Goal: Task Accomplishment & Management: Manage account settings

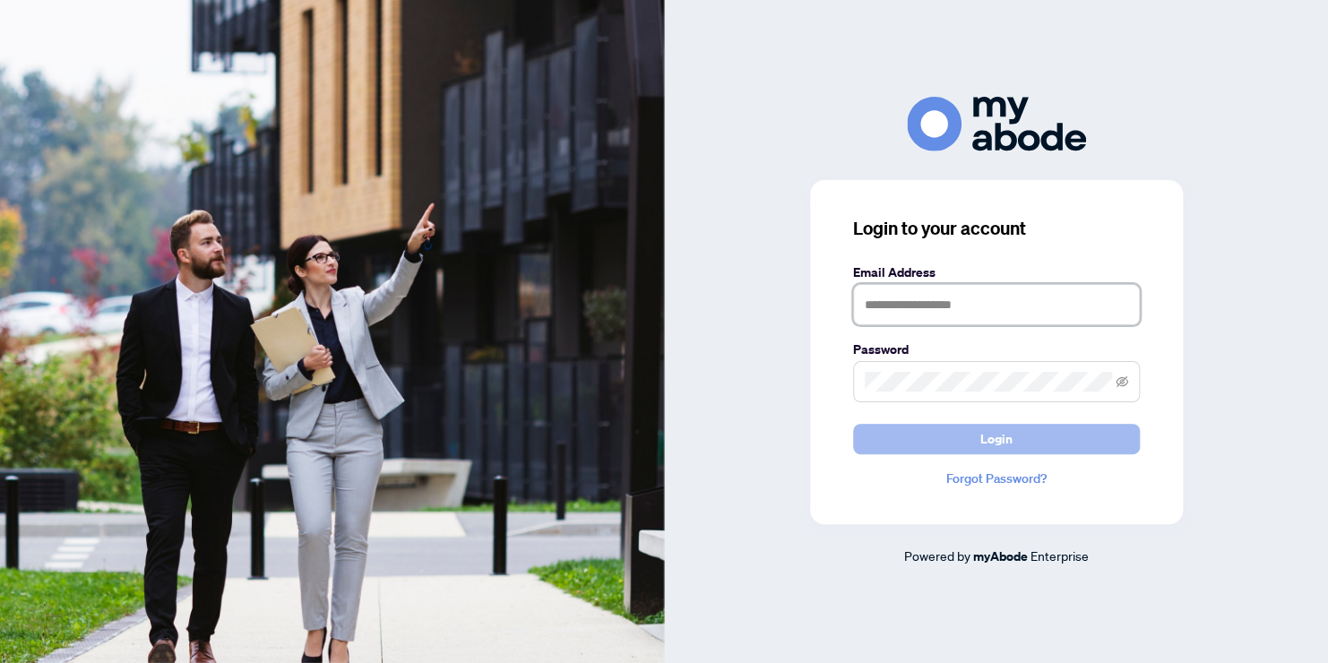
type input "**********"
click at [926, 436] on button "Login" at bounding box center [996, 439] width 287 height 30
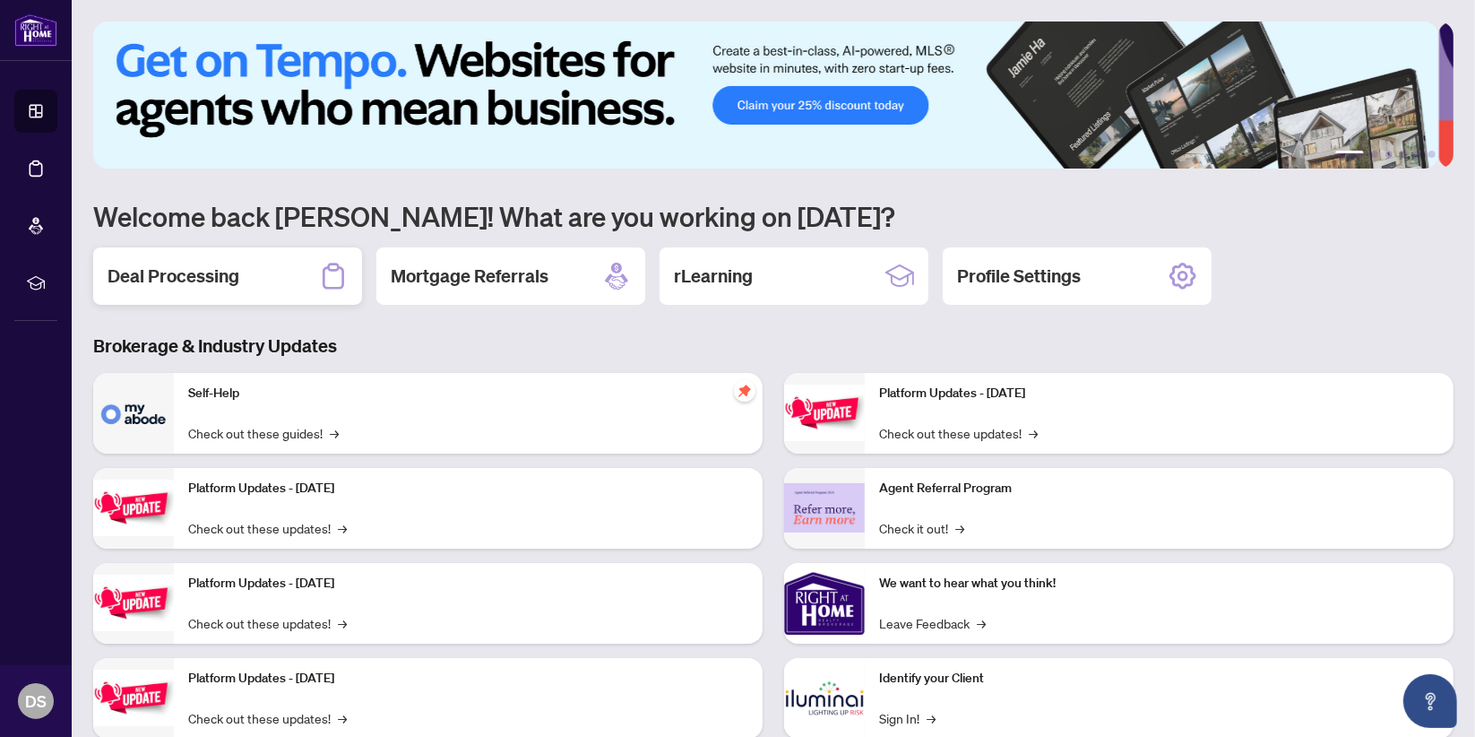
click at [235, 281] on h2 "Deal Processing" at bounding box center [174, 275] width 132 height 25
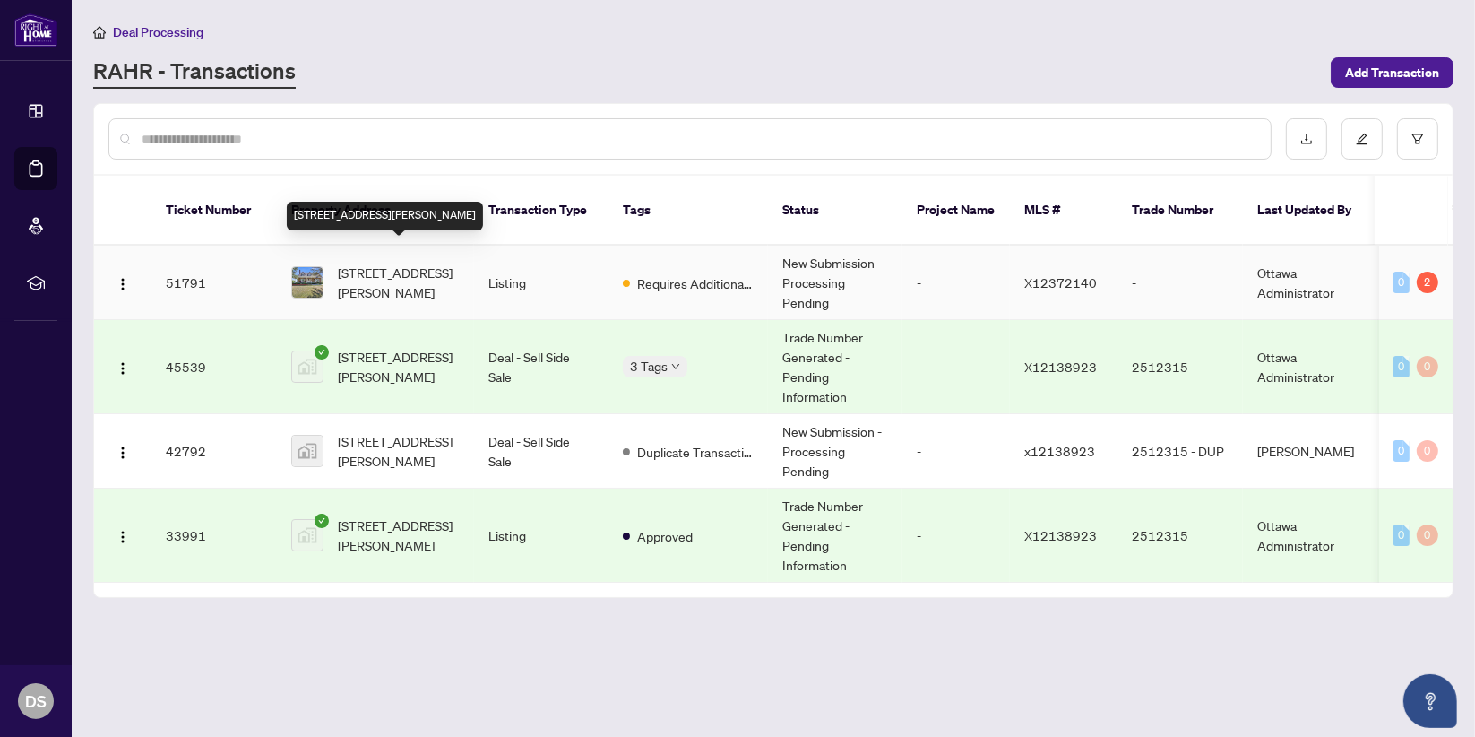
click at [371, 263] on span "[STREET_ADDRESS][PERSON_NAME]" at bounding box center [399, 282] width 122 height 39
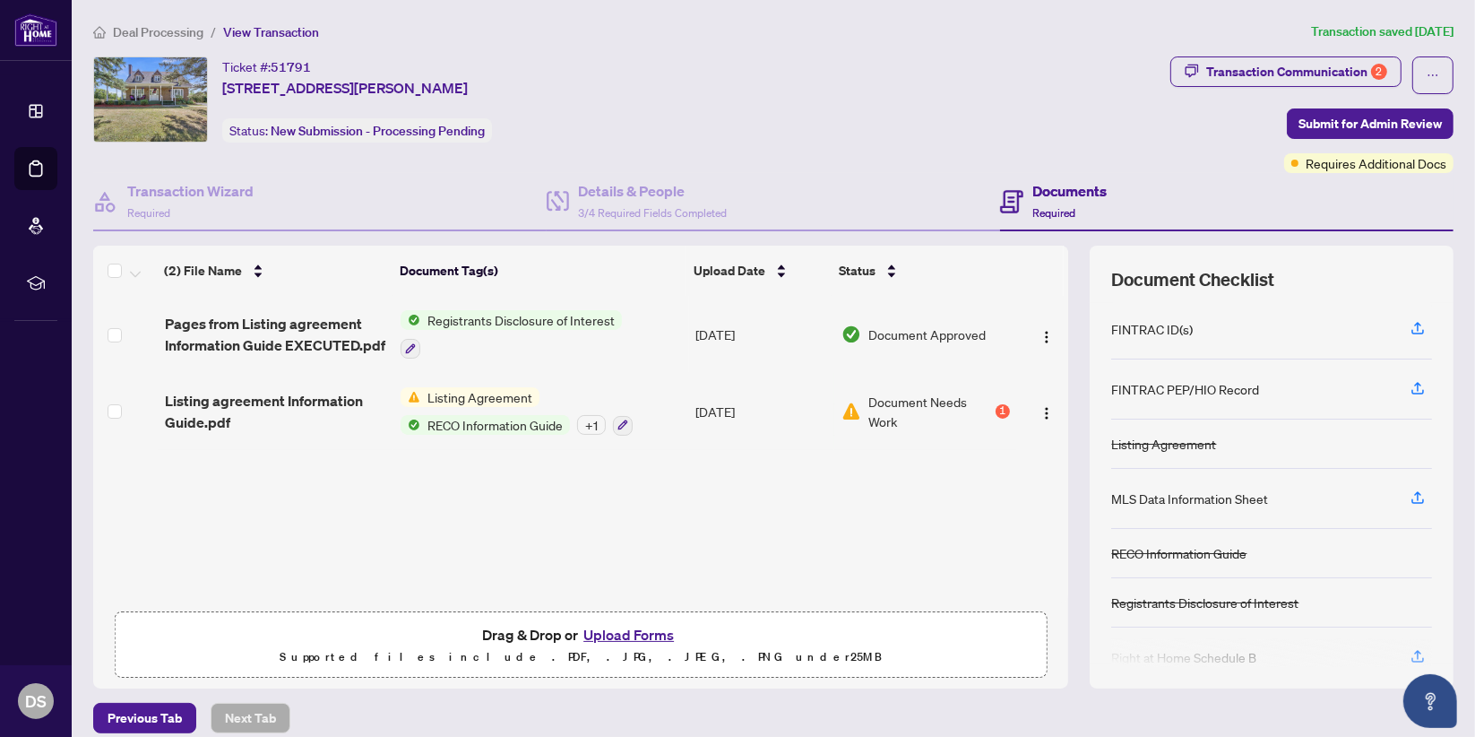
click at [616, 635] on button "Upload Forms" at bounding box center [628, 634] width 101 height 23
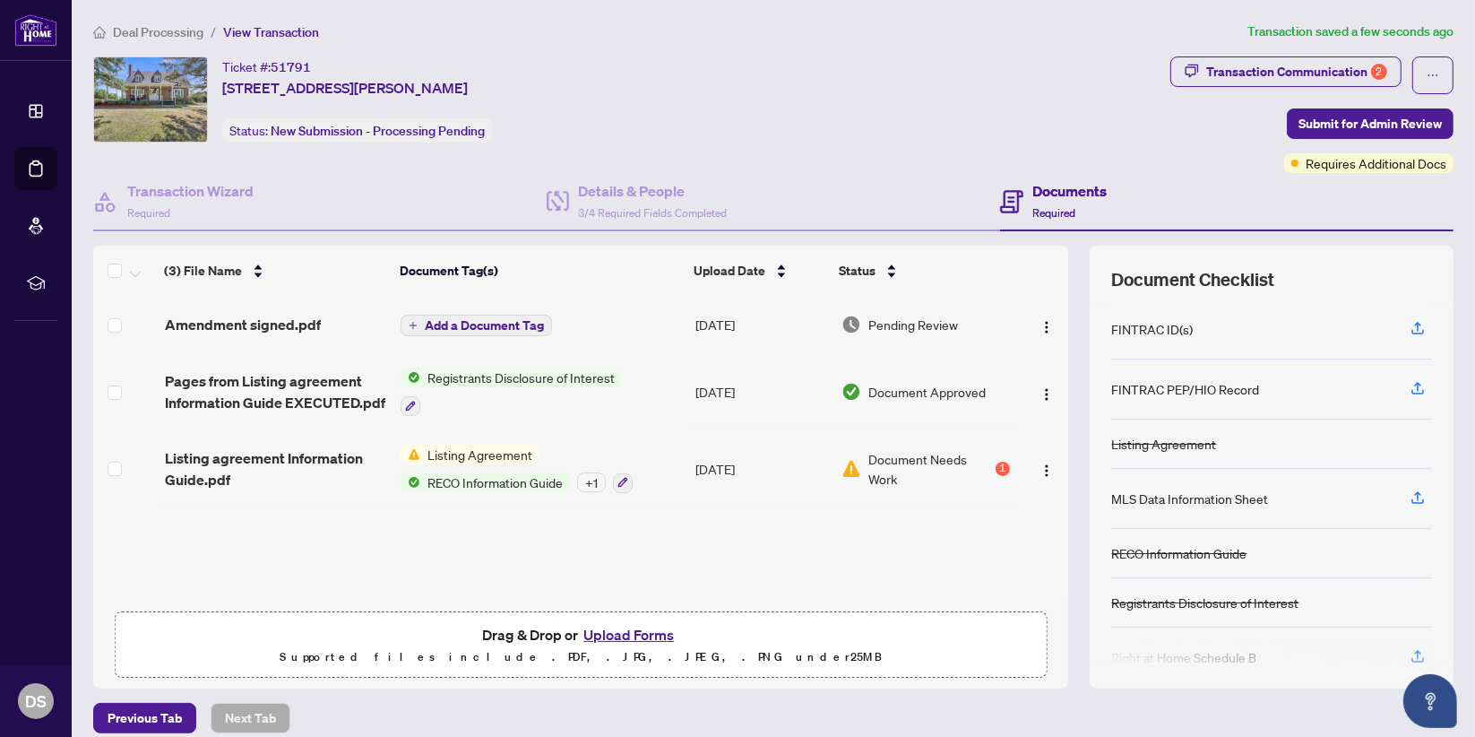
click at [635, 635] on button "Upload Forms" at bounding box center [628, 634] width 101 height 23
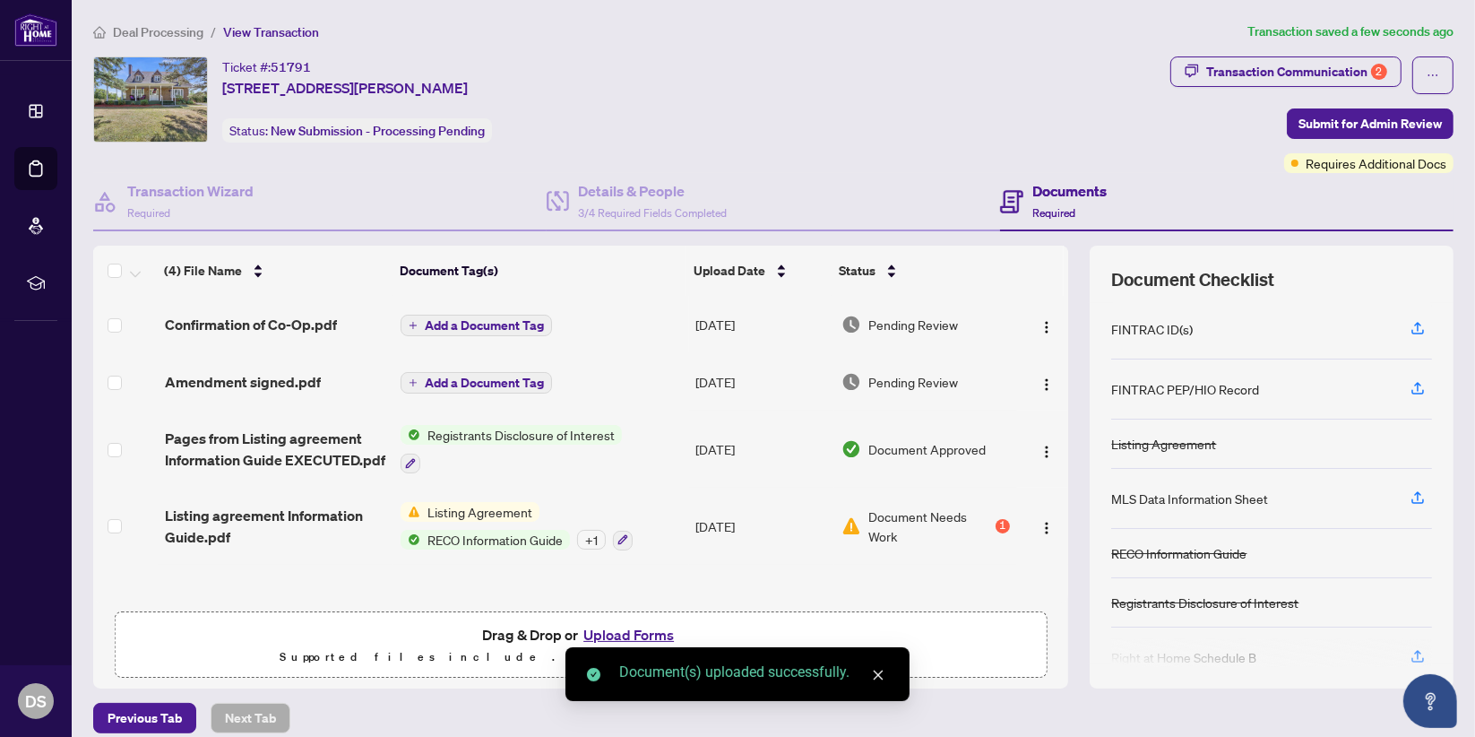
click at [641, 630] on button "Upload Forms" at bounding box center [628, 634] width 101 height 23
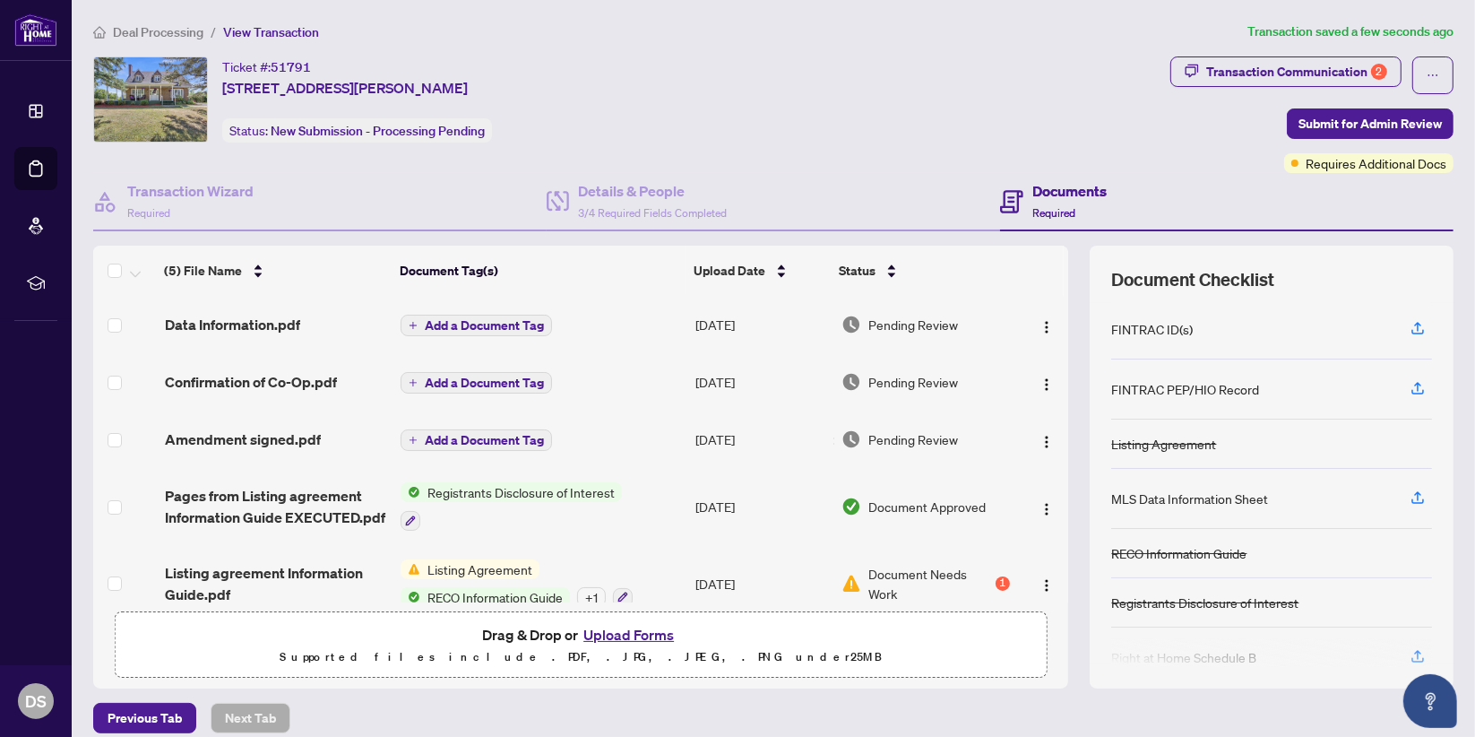
click at [877, 321] on span "Pending Review" at bounding box center [913, 325] width 90 height 20
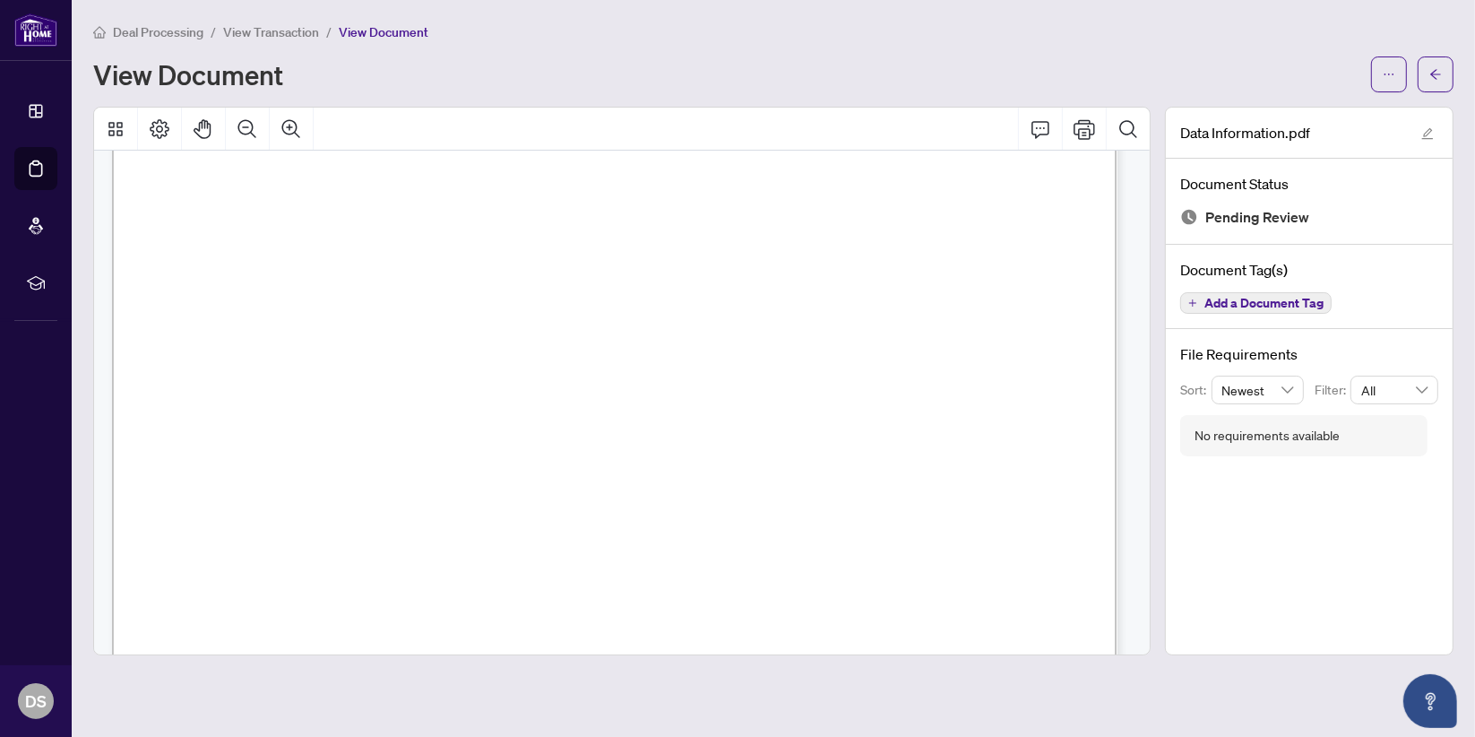
scroll to position [531, 0]
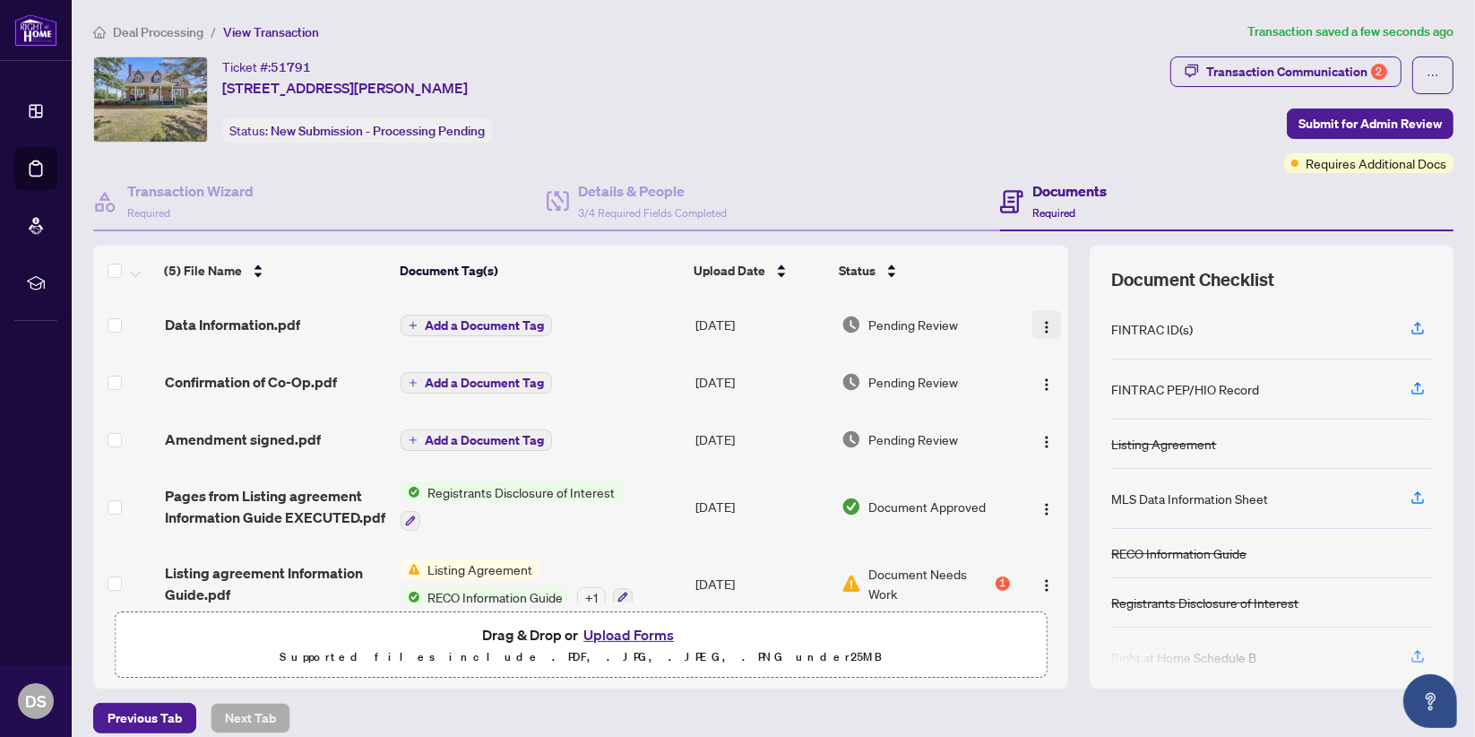
click at [1040, 323] on img "button" at bounding box center [1047, 327] width 14 height 14
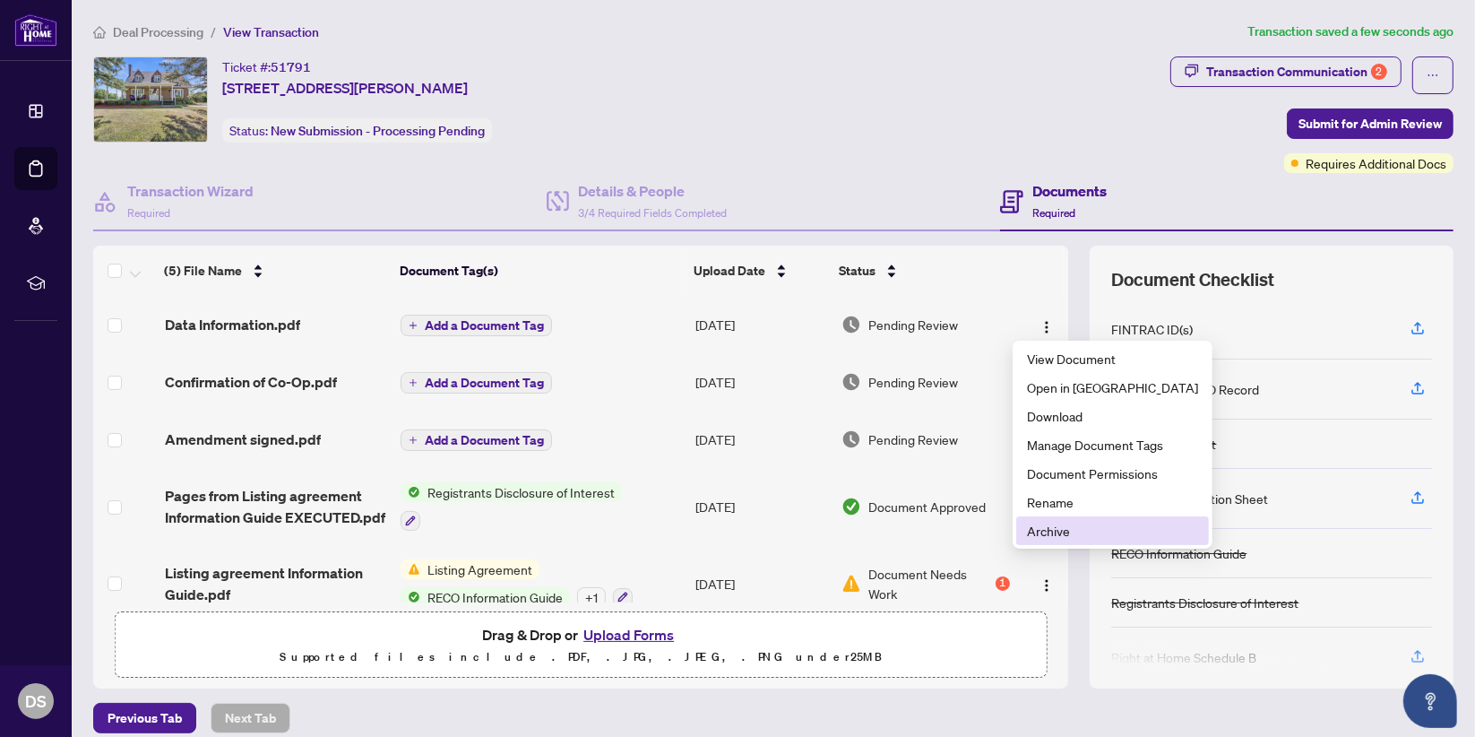
click at [1041, 538] on span "Archive" at bounding box center [1112, 531] width 171 height 20
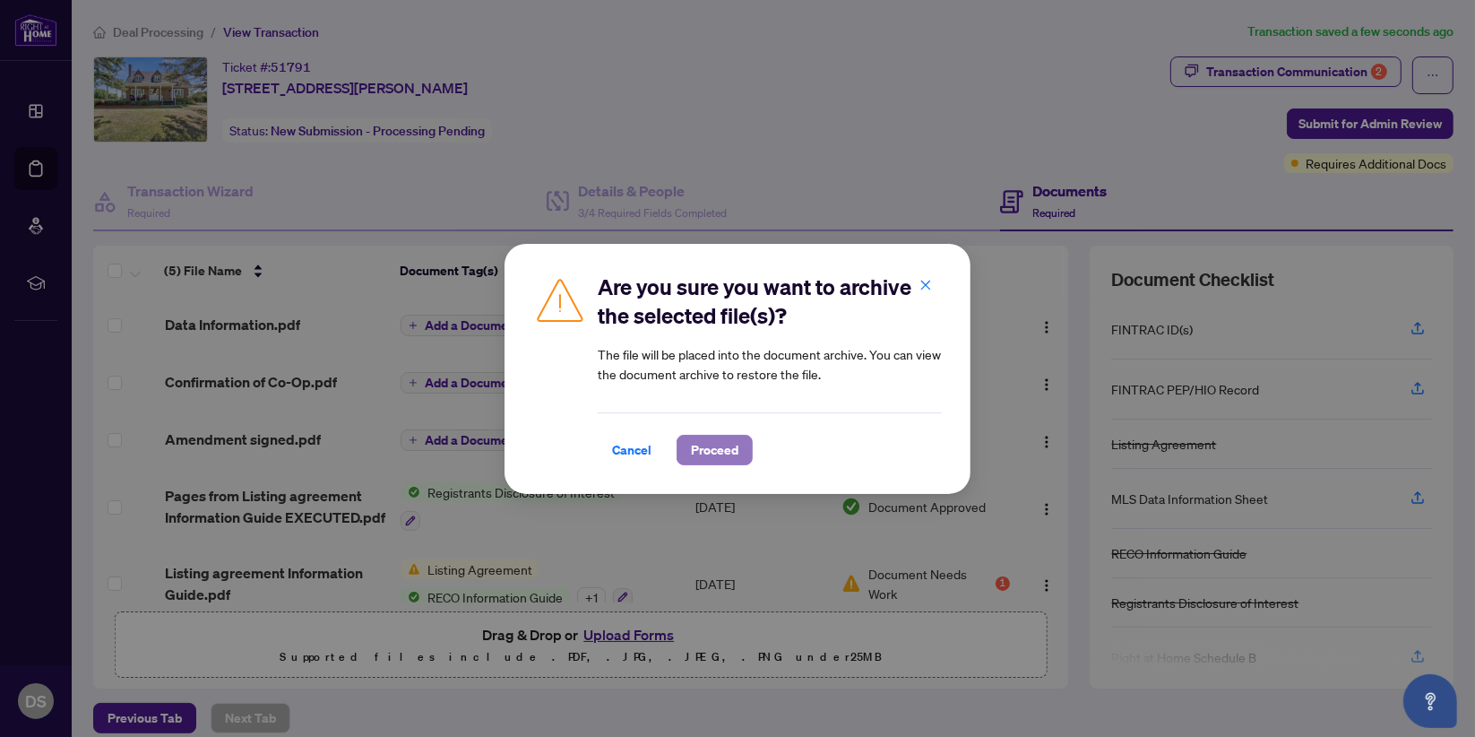
click at [723, 451] on span "Proceed" at bounding box center [714, 450] width 47 height 29
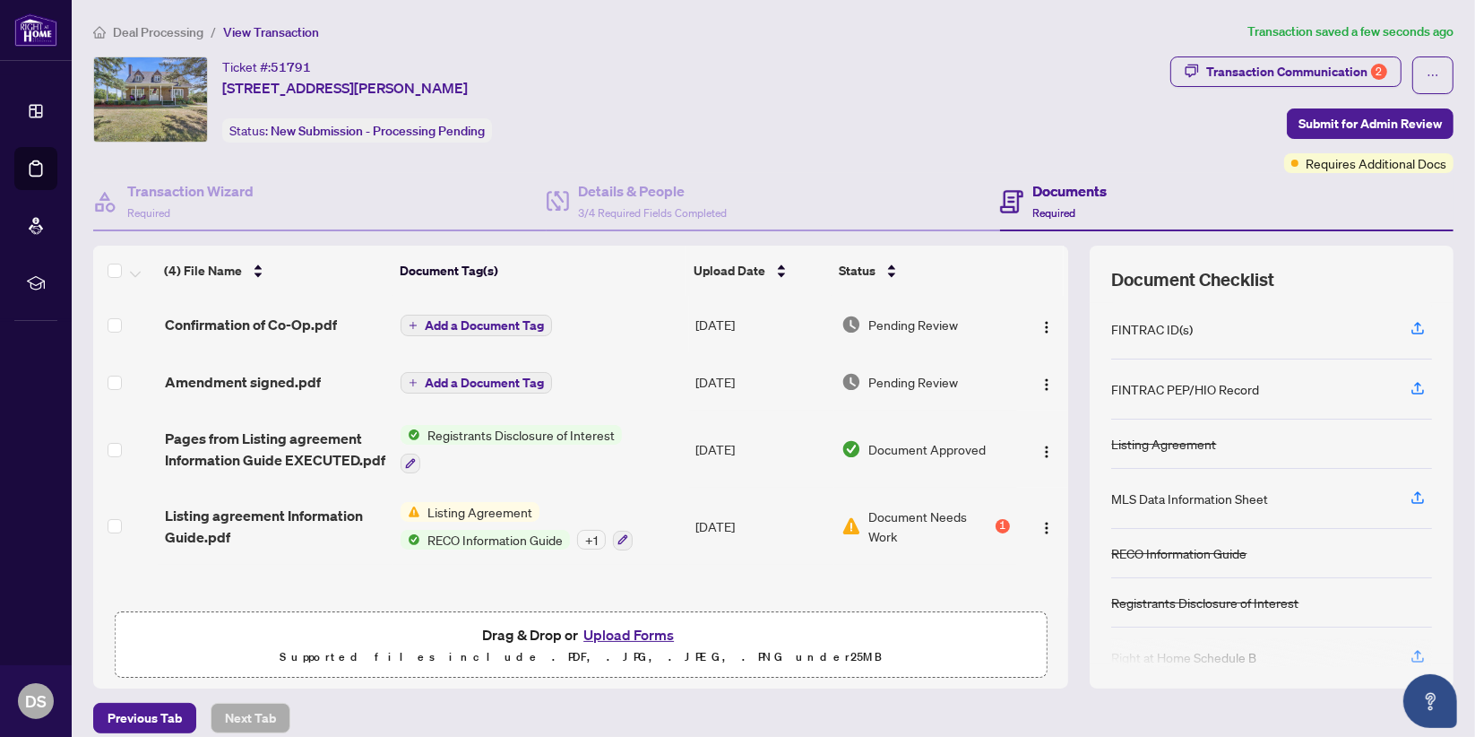
click at [911, 323] on span "Pending Review" at bounding box center [913, 325] width 90 height 20
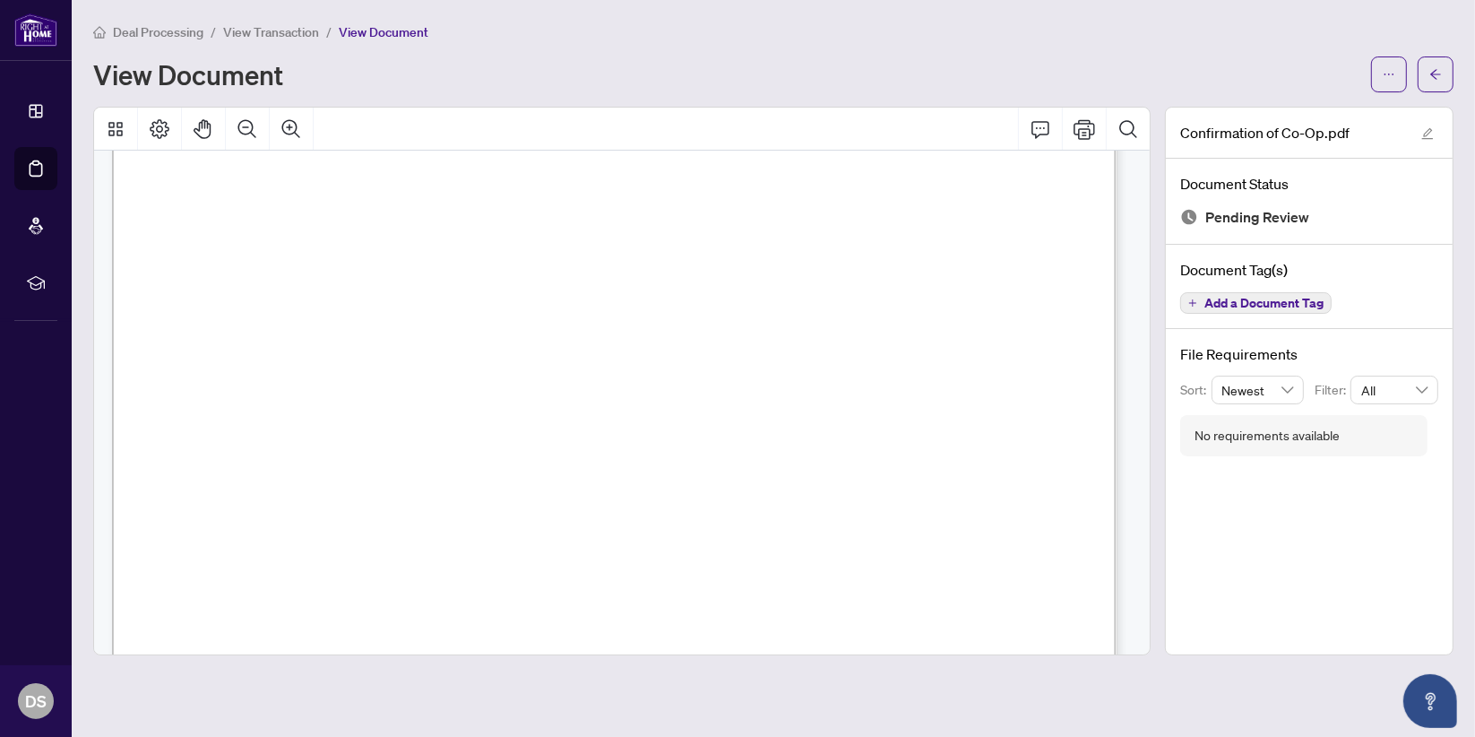
scroll to position [1222, 0]
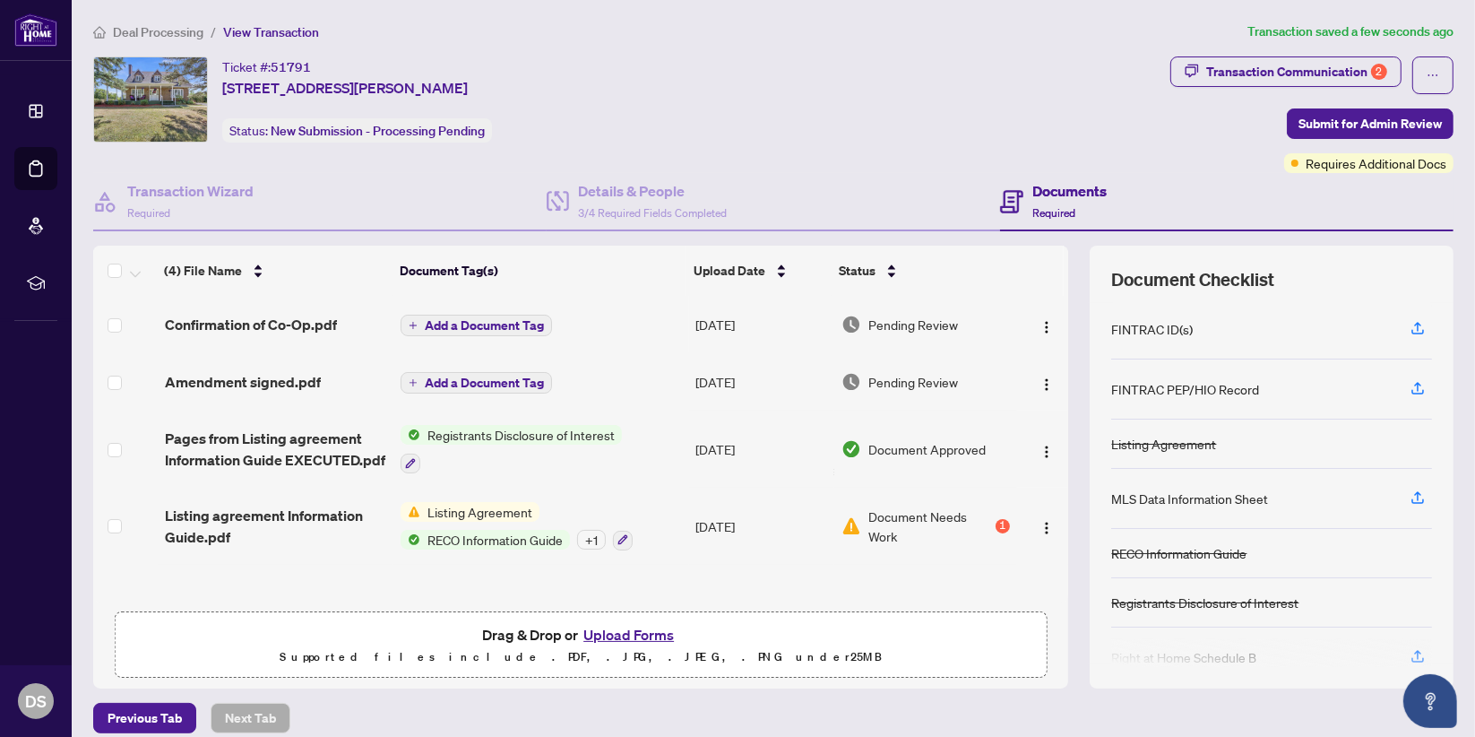
click at [308, 544] on td "Listing agreement Information Guide.pdf" at bounding box center [276, 526] width 236 height 77
click at [909, 331] on span "Pending Review" at bounding box center [913, 325] width 90 height 20
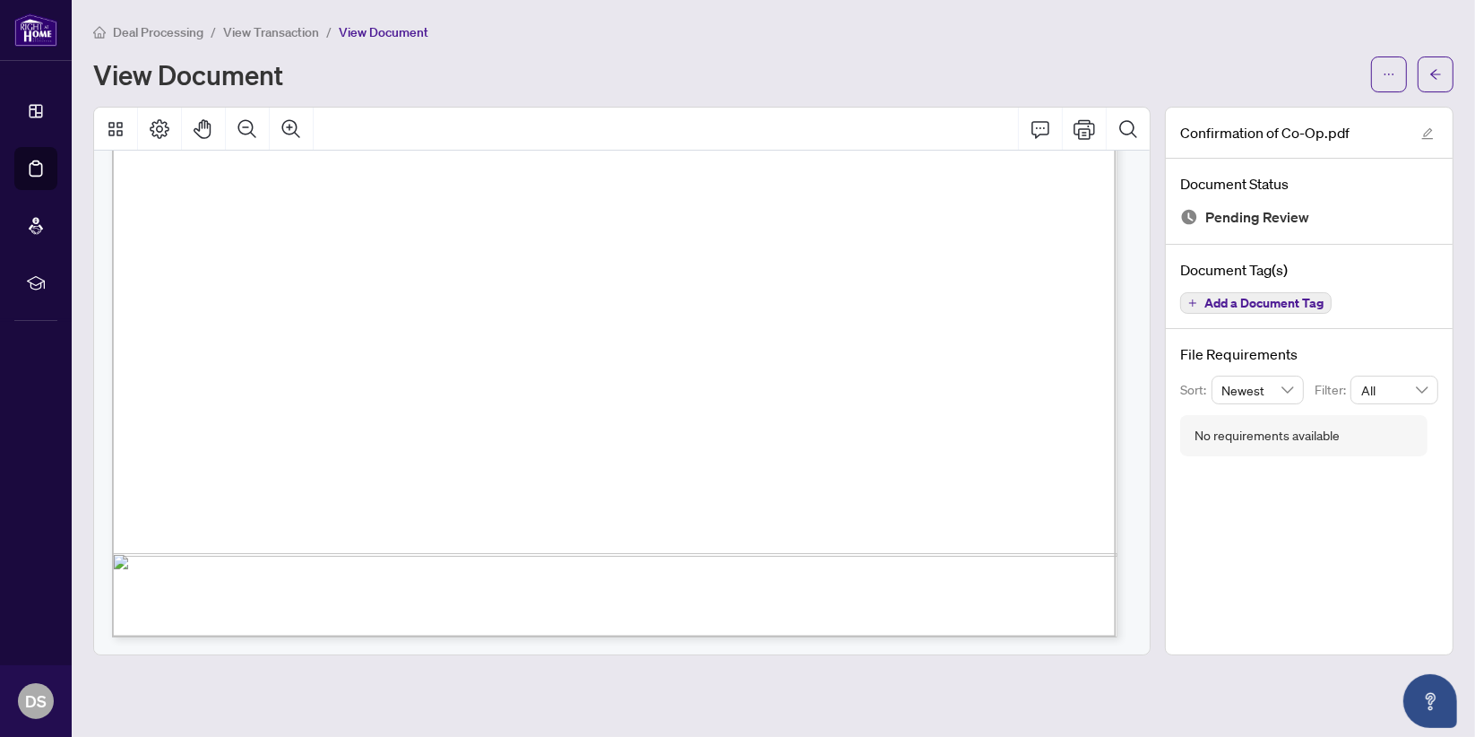
scroll to position [2169, 0]
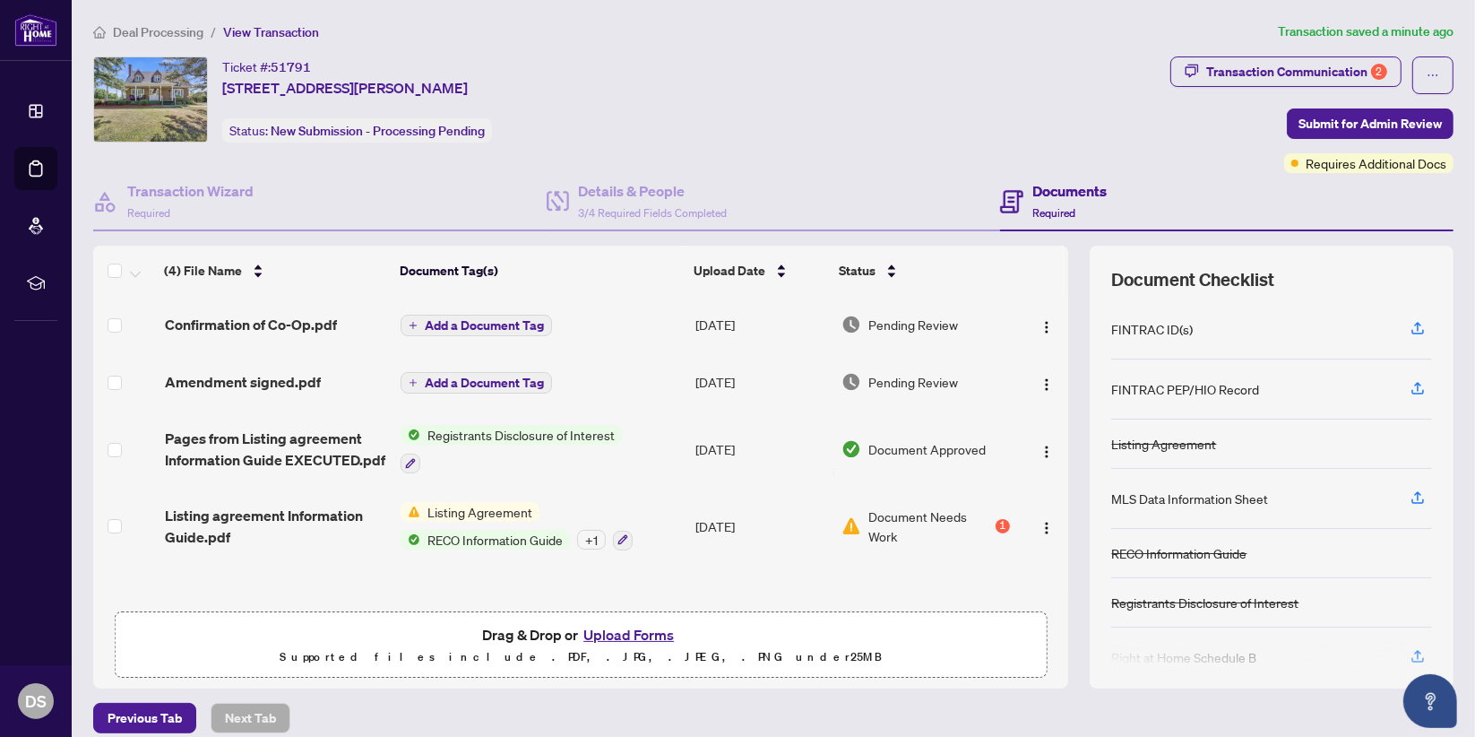
click at [876, 378] on span "Pending Review" at bounding box center [913, 382] width 90 height 20
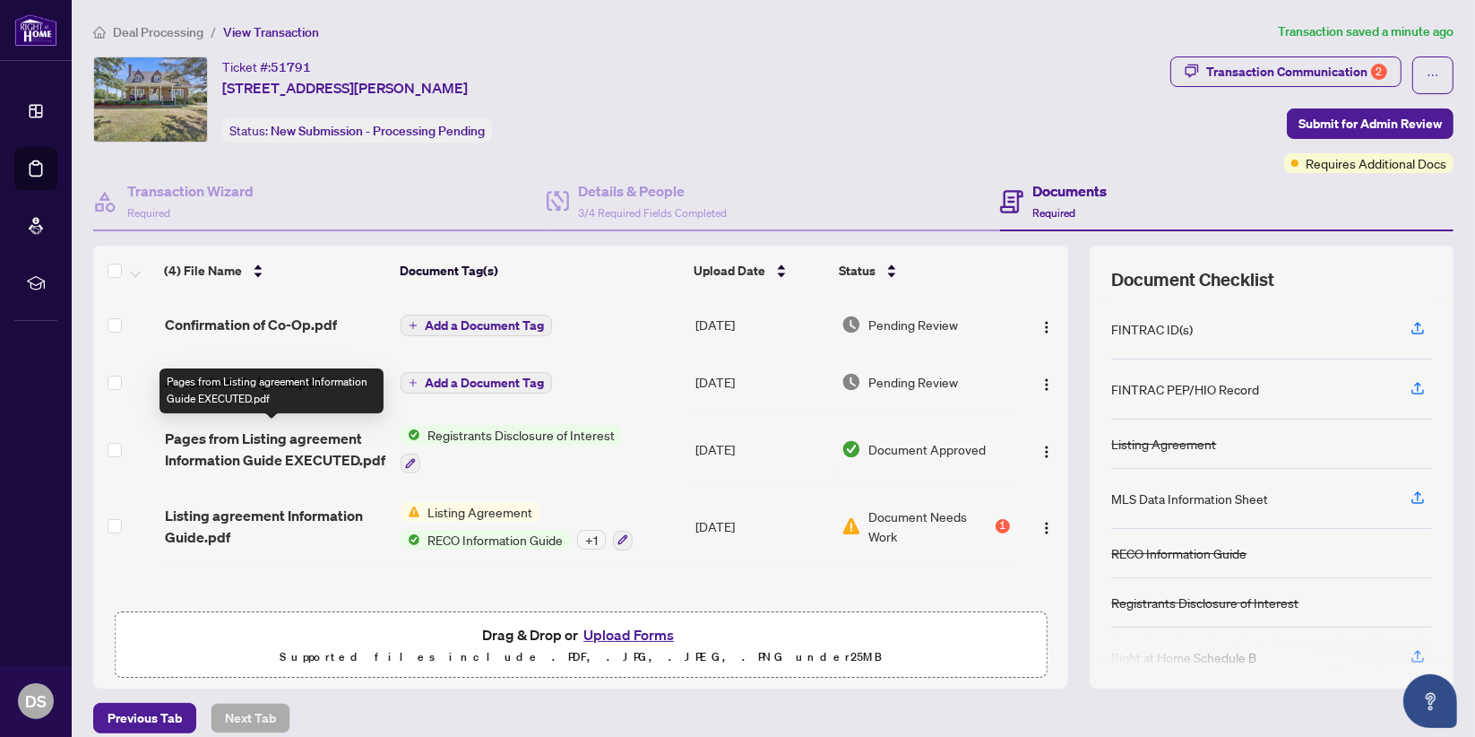
click at [302, 437] on span "Pages from Listing agreement Information Guide EXECUTED.pdf" at bounding box center [275, 448] width 221 height 43
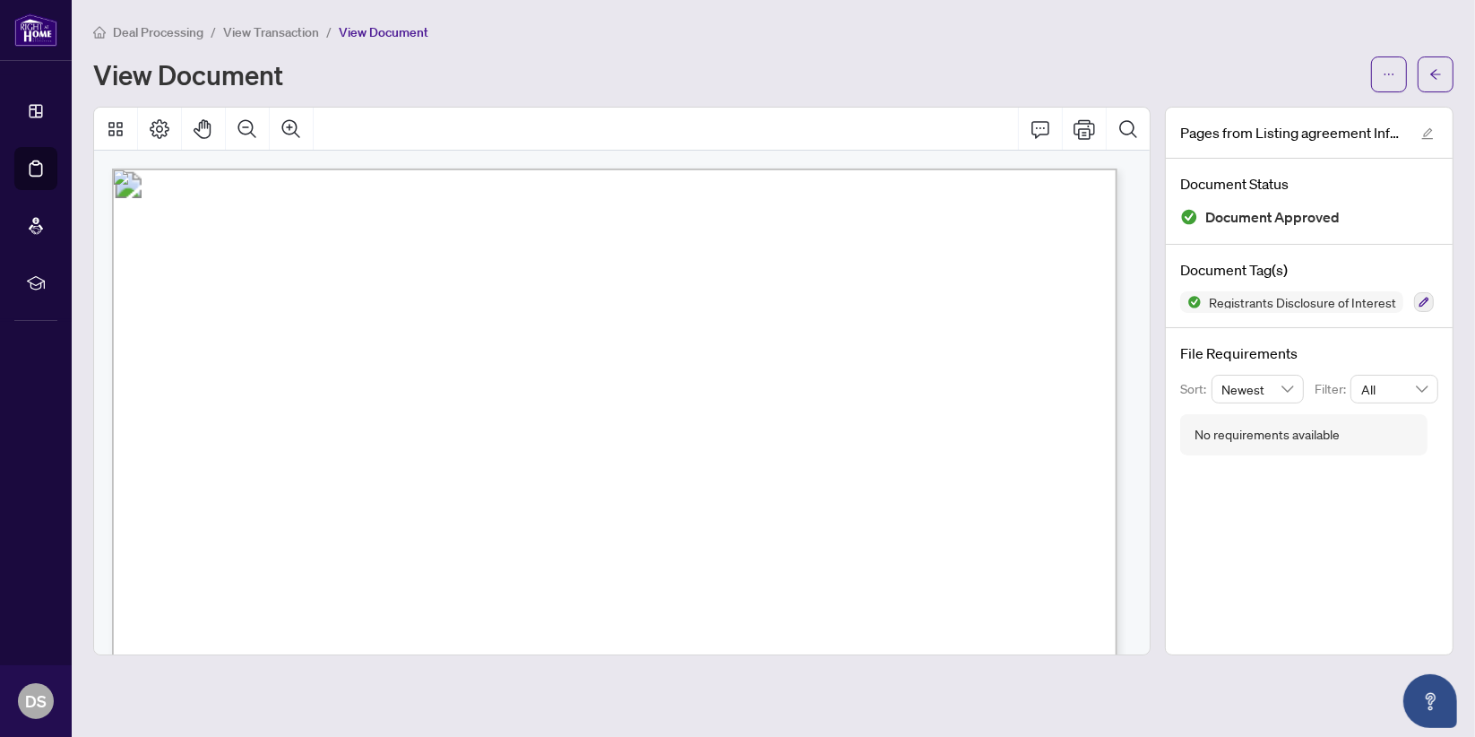
drag, startPoint x: 1135, startPoint y: 210, endPoint x: 1147, endPoint y: 362, distance: 152.9
click at [1147, 362] on div "Form 161 Revised 2024 Page 1 of 1 The trademarks REALTOR®, REALTORS®, MLS®, Mul…" at bounding box center [622, 403] width 1057 height 504
drag, startPoint x: 166, startPoint y: 194, endPoint x: 255, endPoint y: 103, distance: 127.4
click at [255, 103] on div "Deal Processing / View Transaction / View Document View Document Pages from Lis…" at bounding box center [773, 339] width 1360 height 634
drag, startPoint x: 1006, startPoint y: 258, endPoint x: 926, endPoint y: 238, distance: 82.2
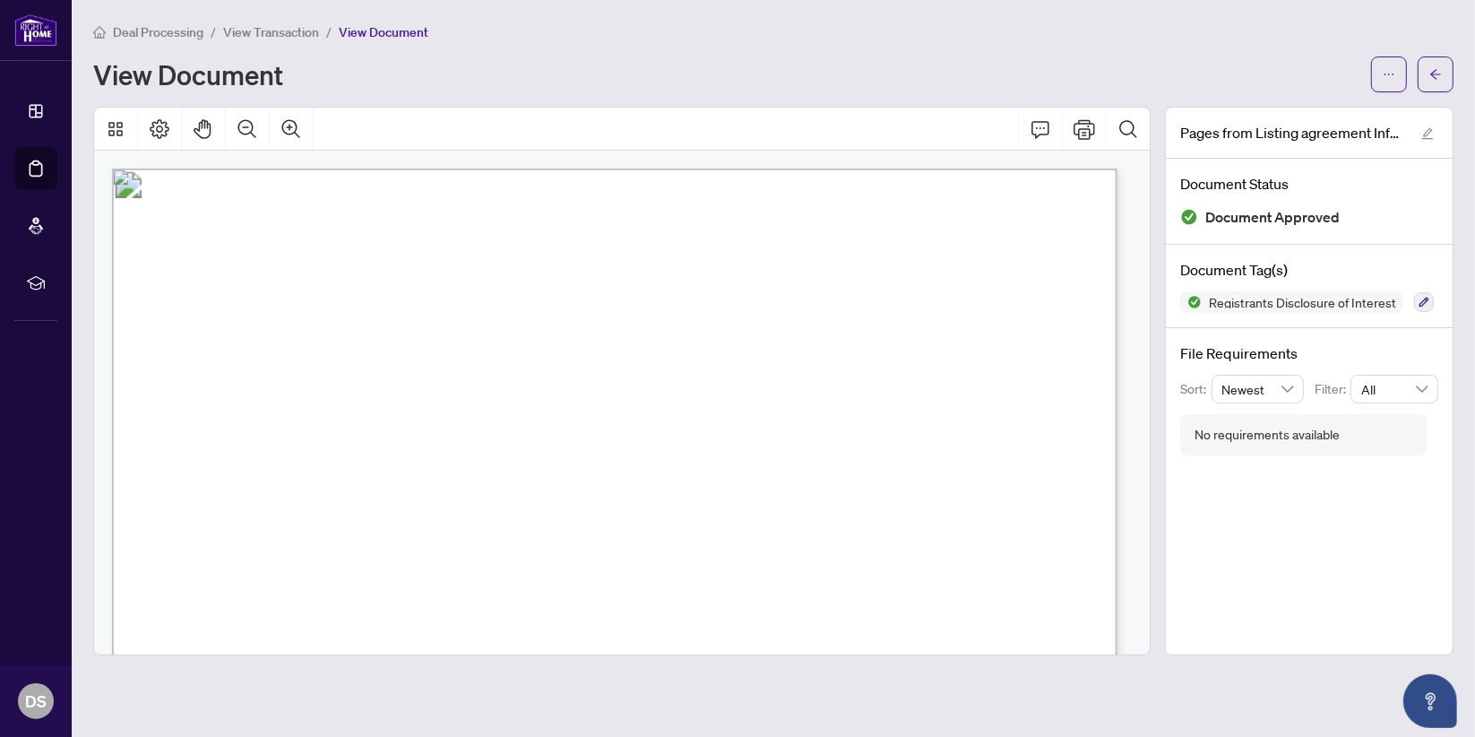
click at [801, 238] on span "Registrant Disclosure of Interest" at bounding box center [606, 239] width 392 height 29
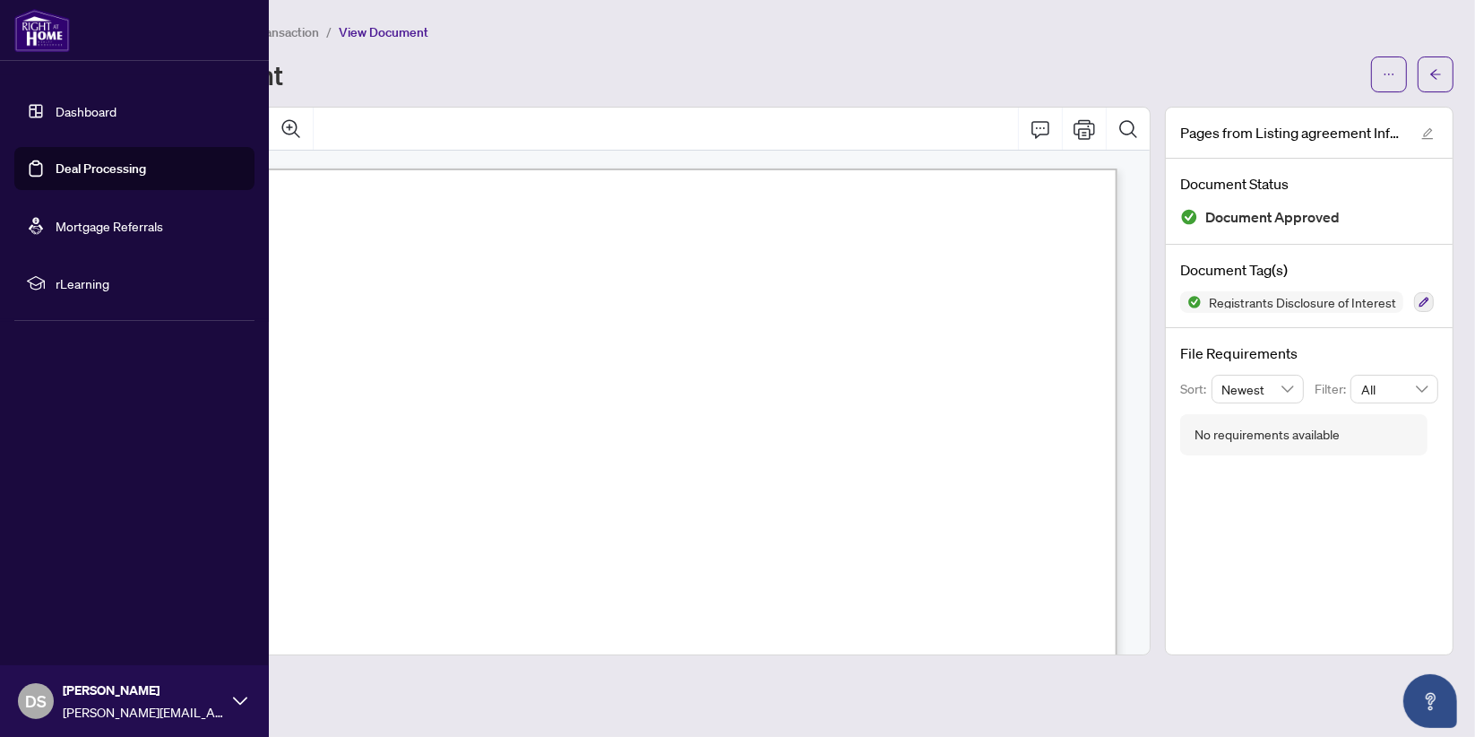
click at [63, 118] on link "Dashboard" at bounding box center [86, 111] width 61 height 16
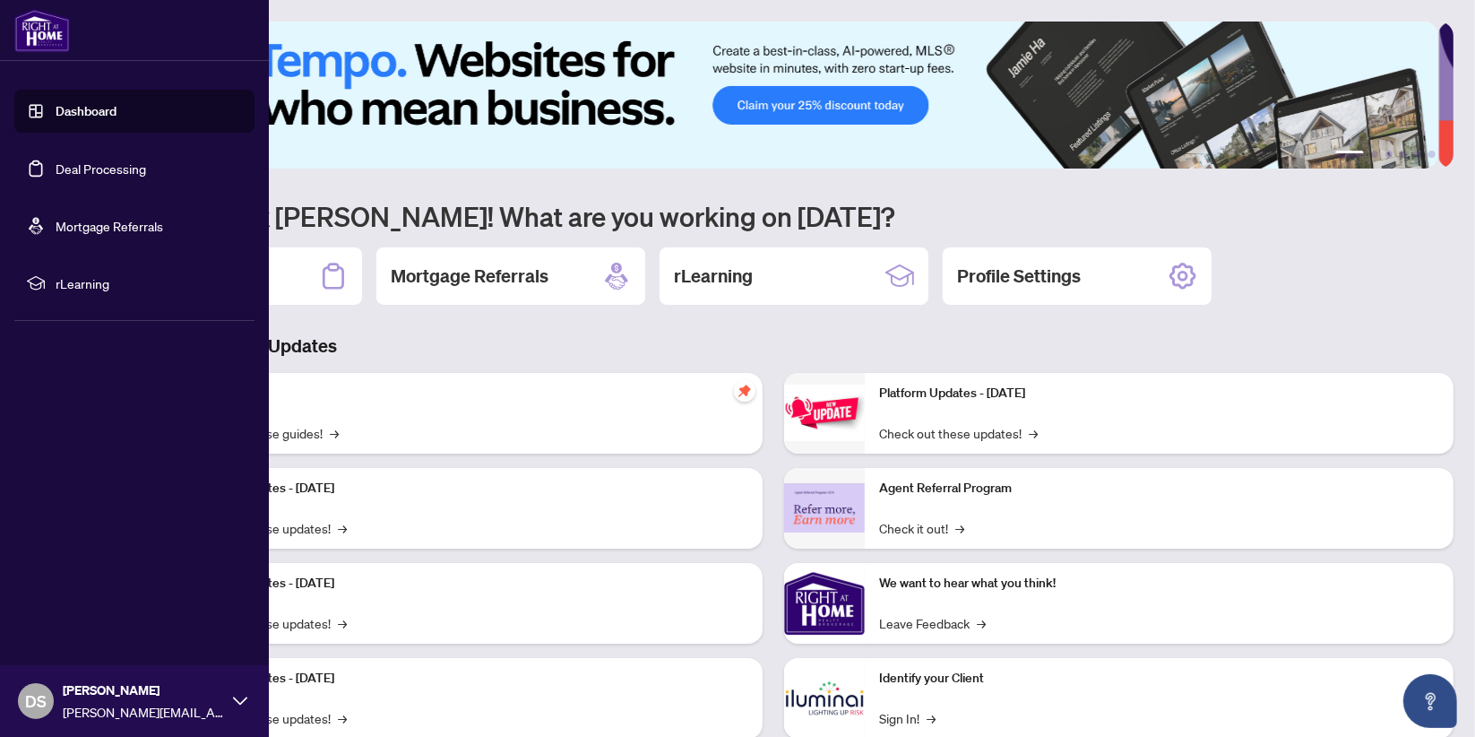
click at [86, 170] on link "Deal Processing" at bounding box center [101, 168] width 91 height 16
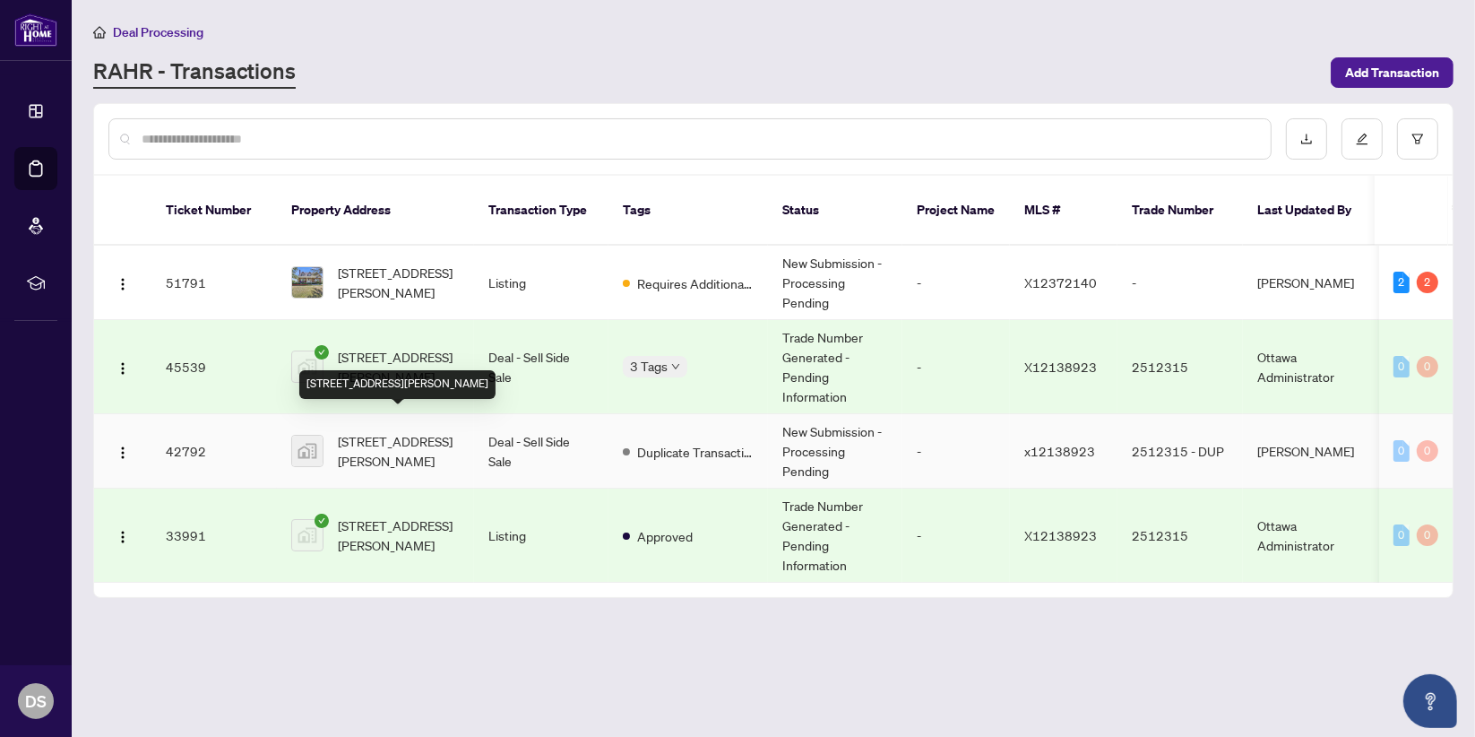
click at [377, 447] on span "[STREET_ADDRESS][PERSON_NAME]" at bounding box center [399, 450] width 122 height 39
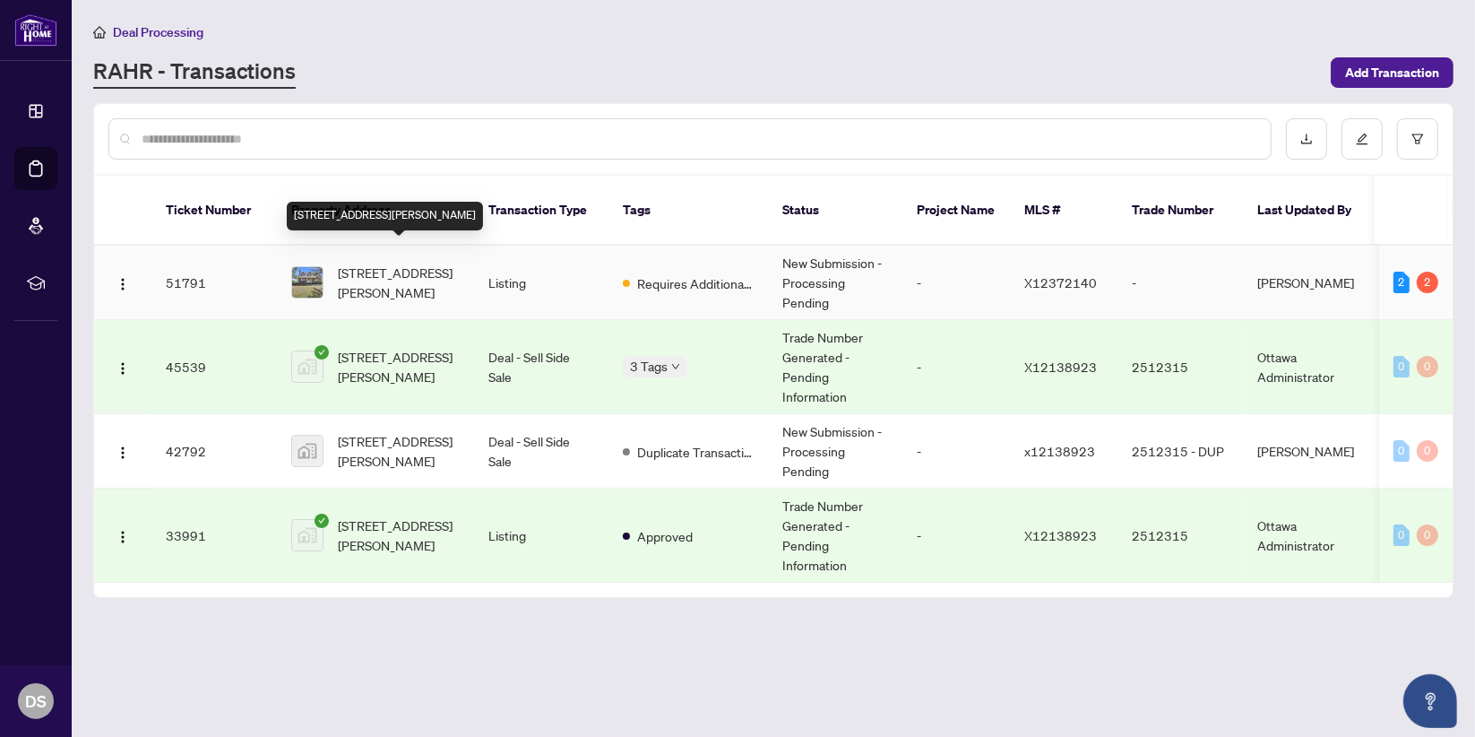
click at [393, 263] on span "[STREET_ADDRESS][PERSON_NAME]" at bounding box center [399, 282] width 122 height 39
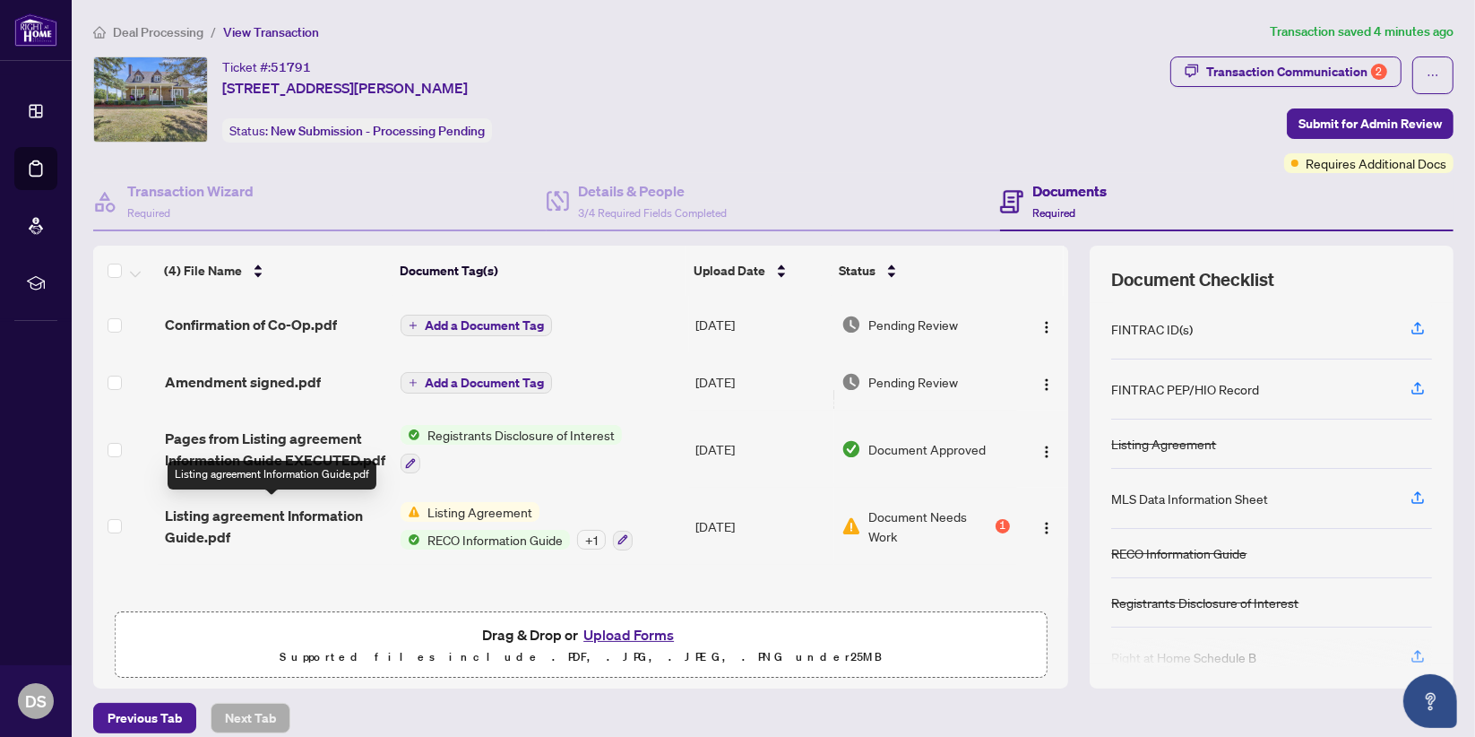
click at [306, 532] on span "Listing agreement Information Guide.pdf" at bounding box center [275, 526] width 221 height 43
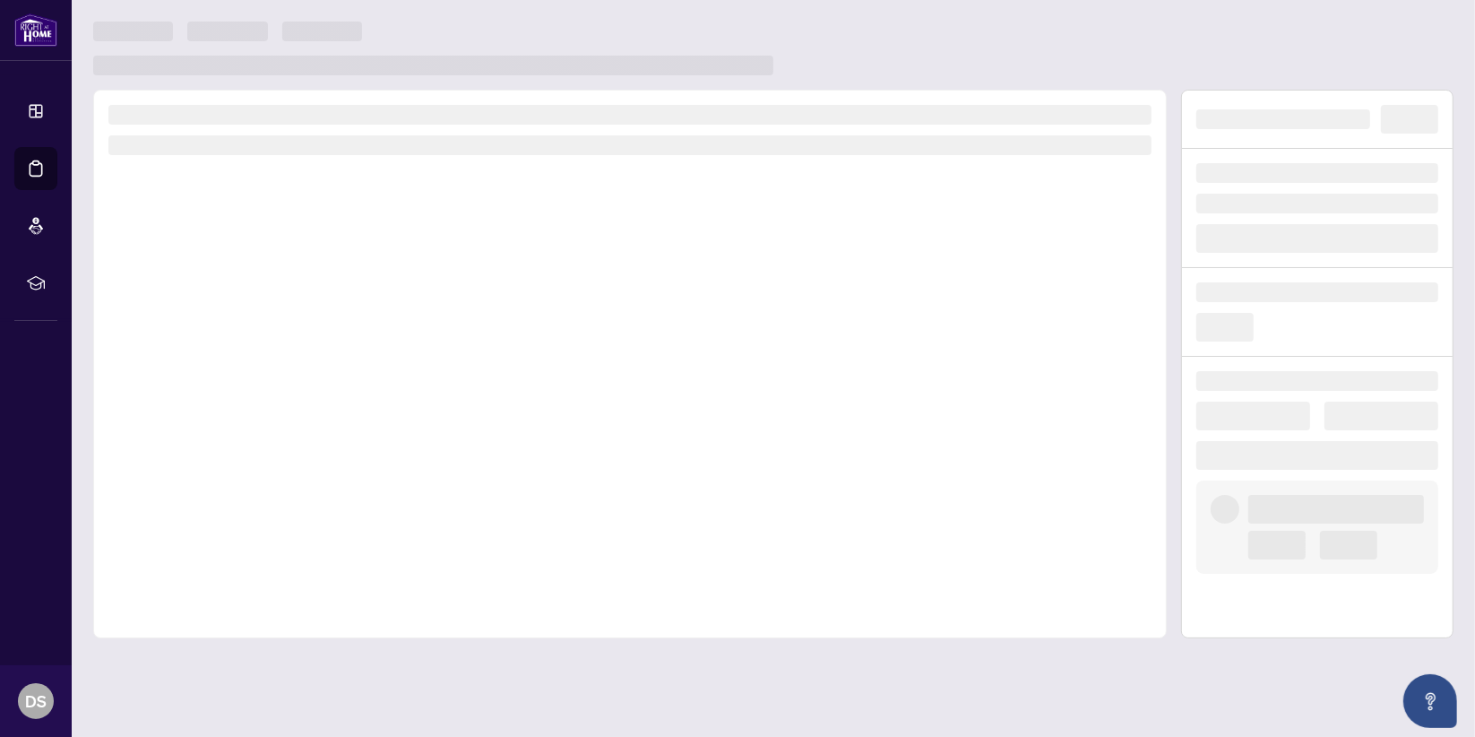
click at [190, 400] on div at bounding box center [630, 364] width 1074 height 548
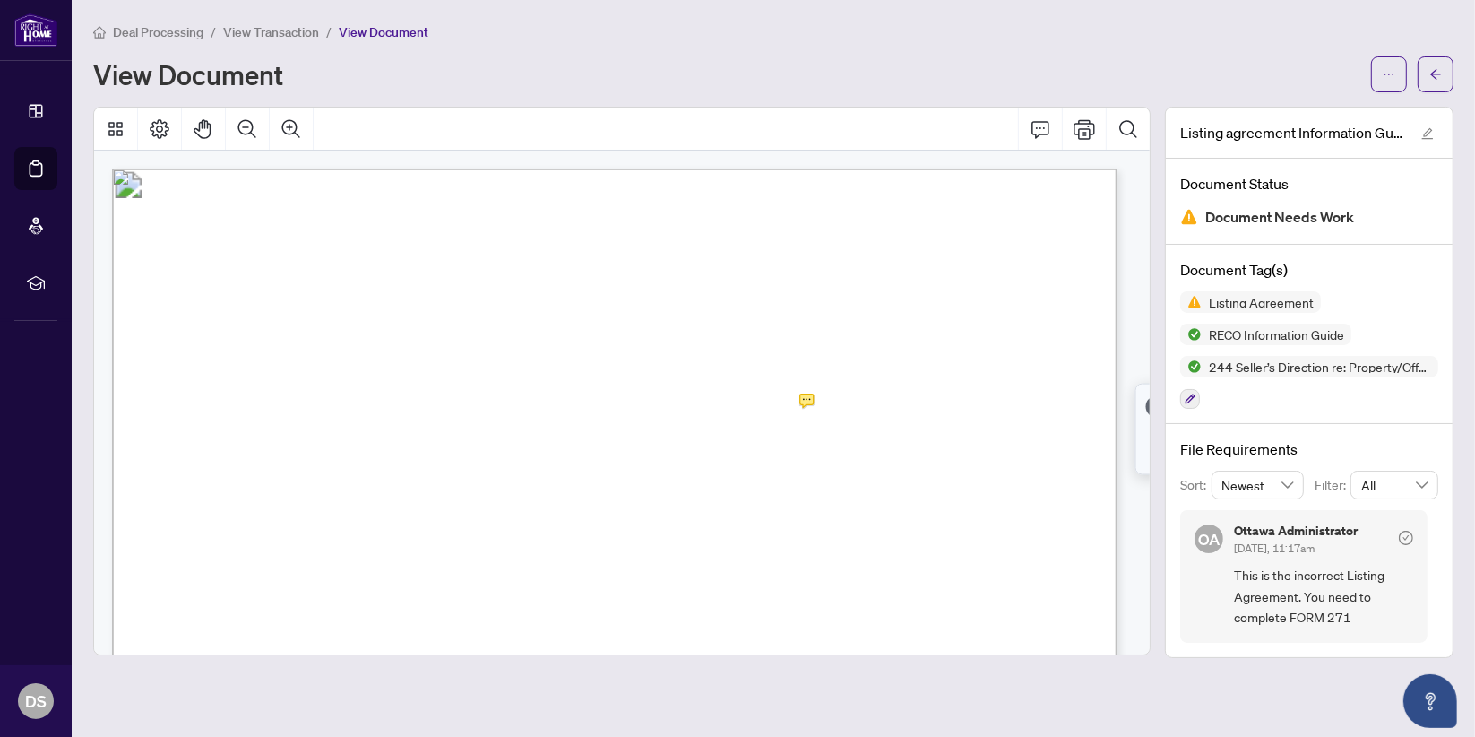
click at [457, 130] on div at bounding box center [622, 129] width 1056 height 43
click at [209, 11] on main "Deal Processing / View Transaction / View Document View Document Listing agreem…" at bounding box center [773, 368] width 1403 height 737
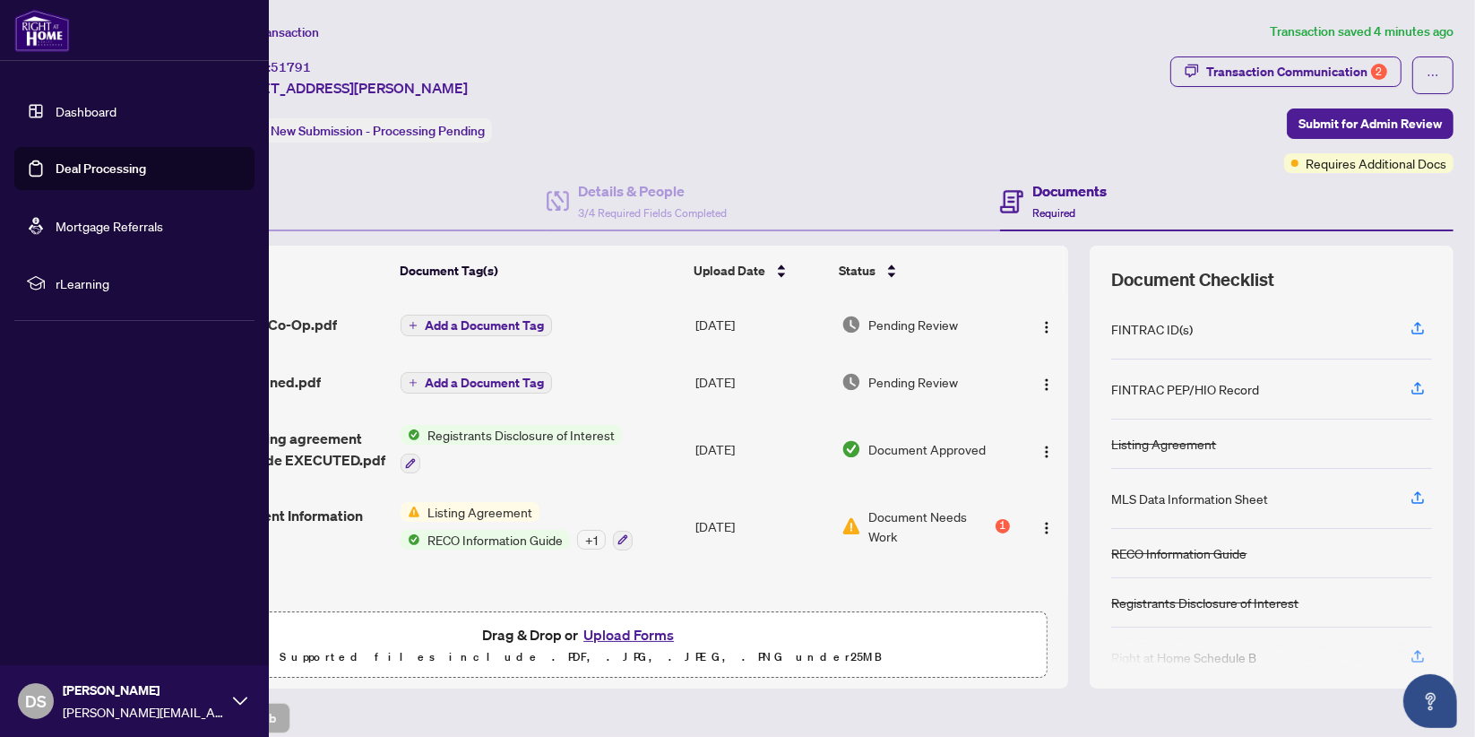
click at [79, 114] on link "Dashboard" at bounding box center [86, 111] width 61 height 16
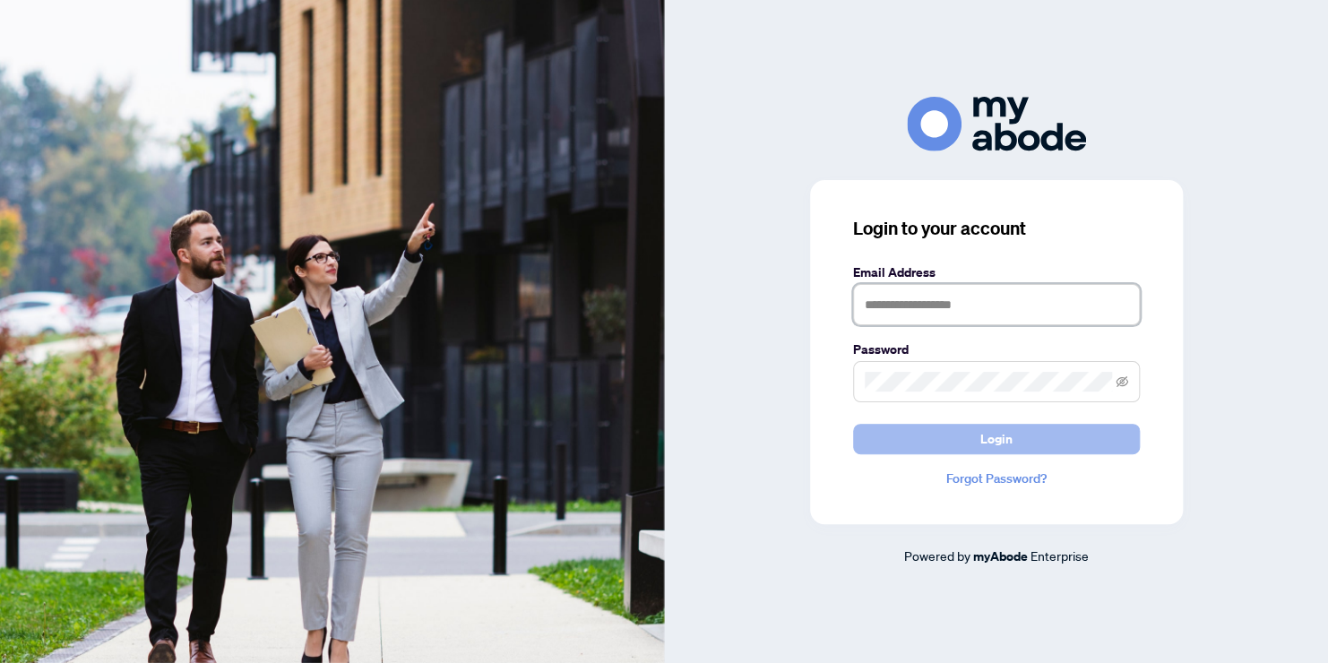
type input "**********"
click at [1025, 431] on button "Login" at bounding box center [996, 439] width 287 height 30
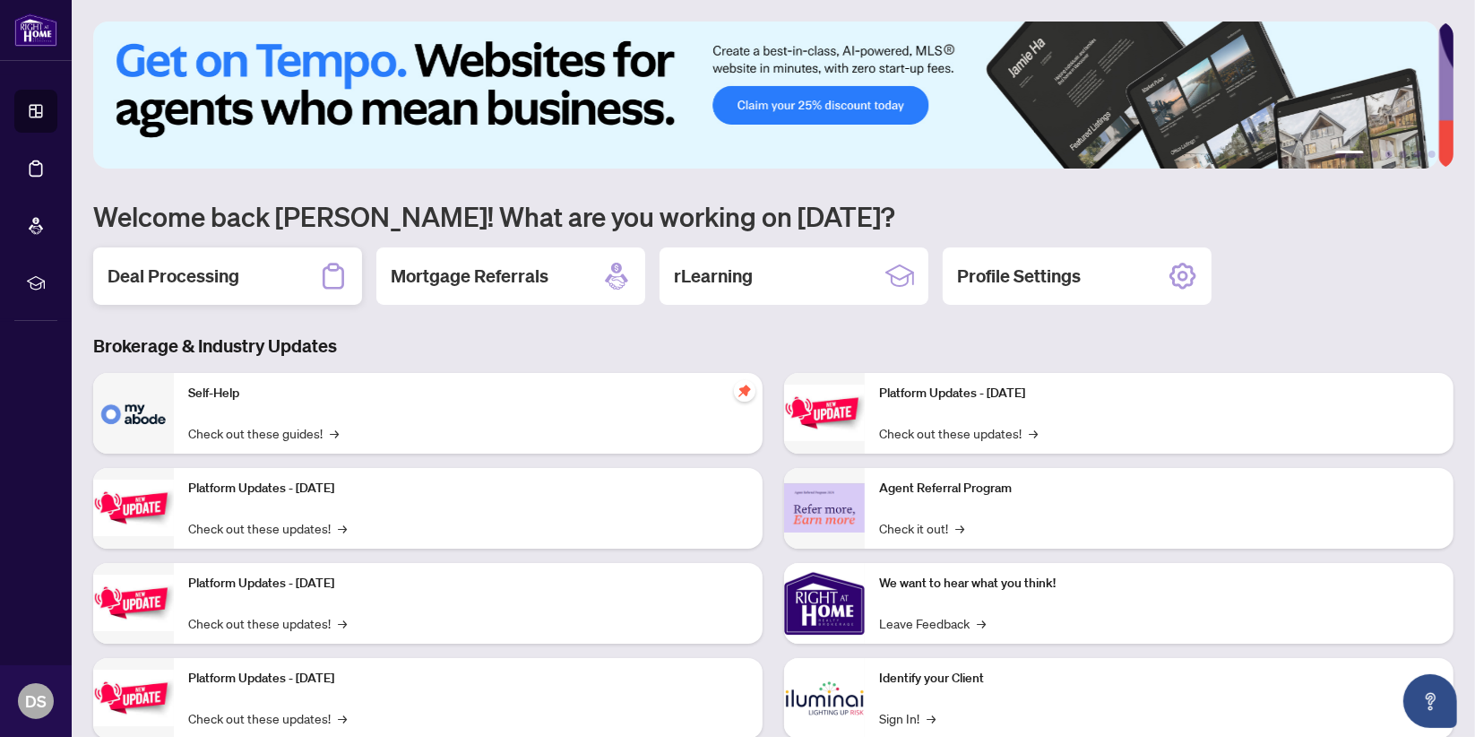
click at [202, 278] on h2 "Deal Processing" at bounding box center [174, 275] width 132 height 25
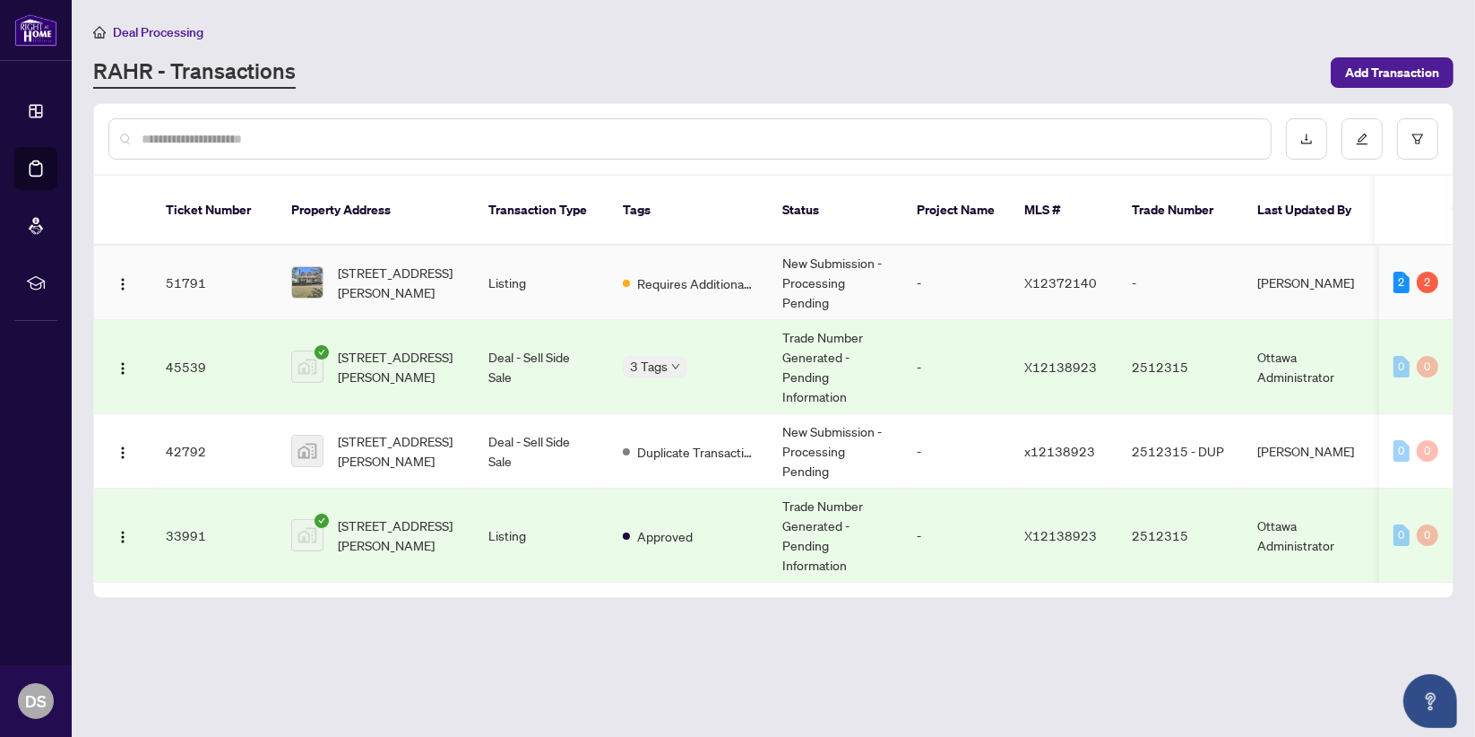
click at [194, 255] on td "51791" at bounding box center [213, 283] width 125 height 74
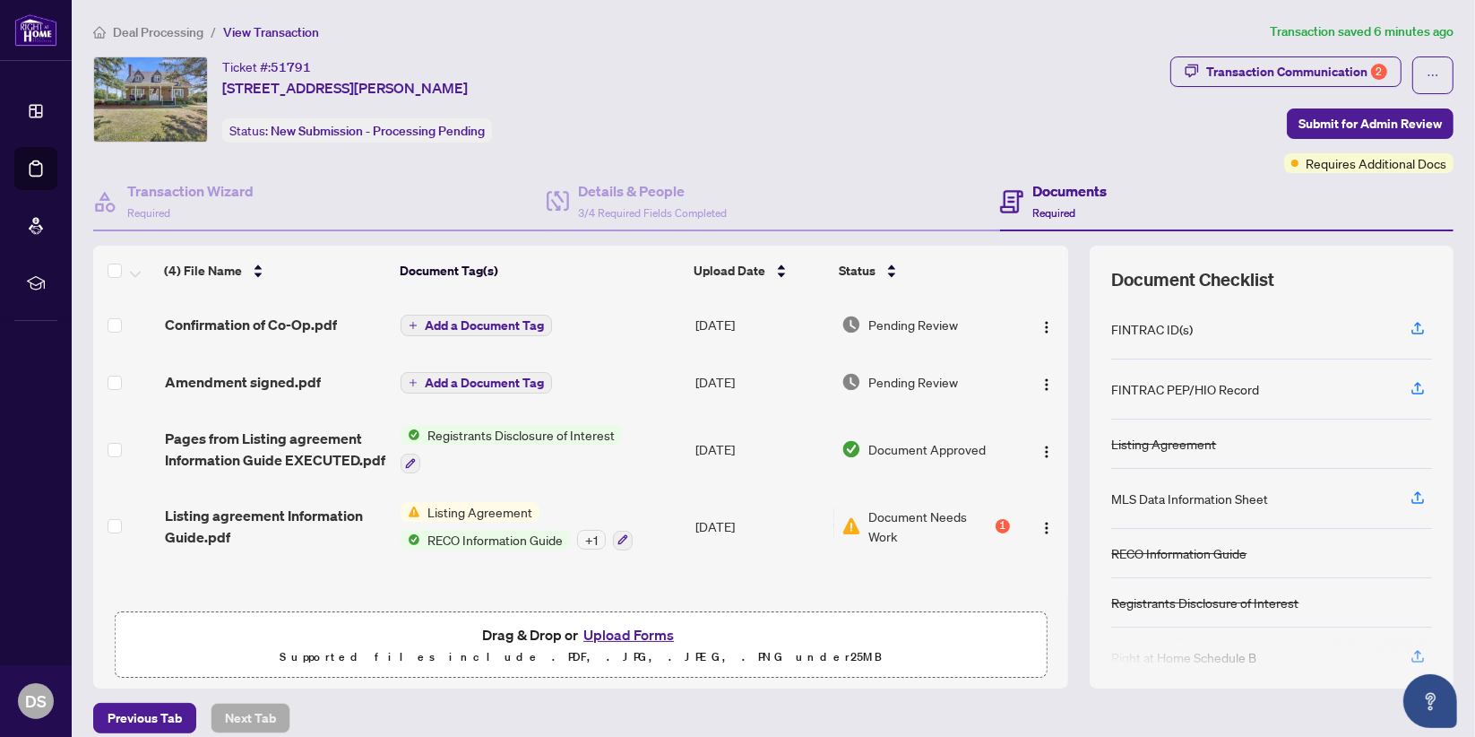
click at [1024, 566] on div "Confirmation of Co-Op.pdf Add a Document Tag Sep/24/2025 Pending Review Amendme…" at bounding box center [580, 449] width 975 height 306
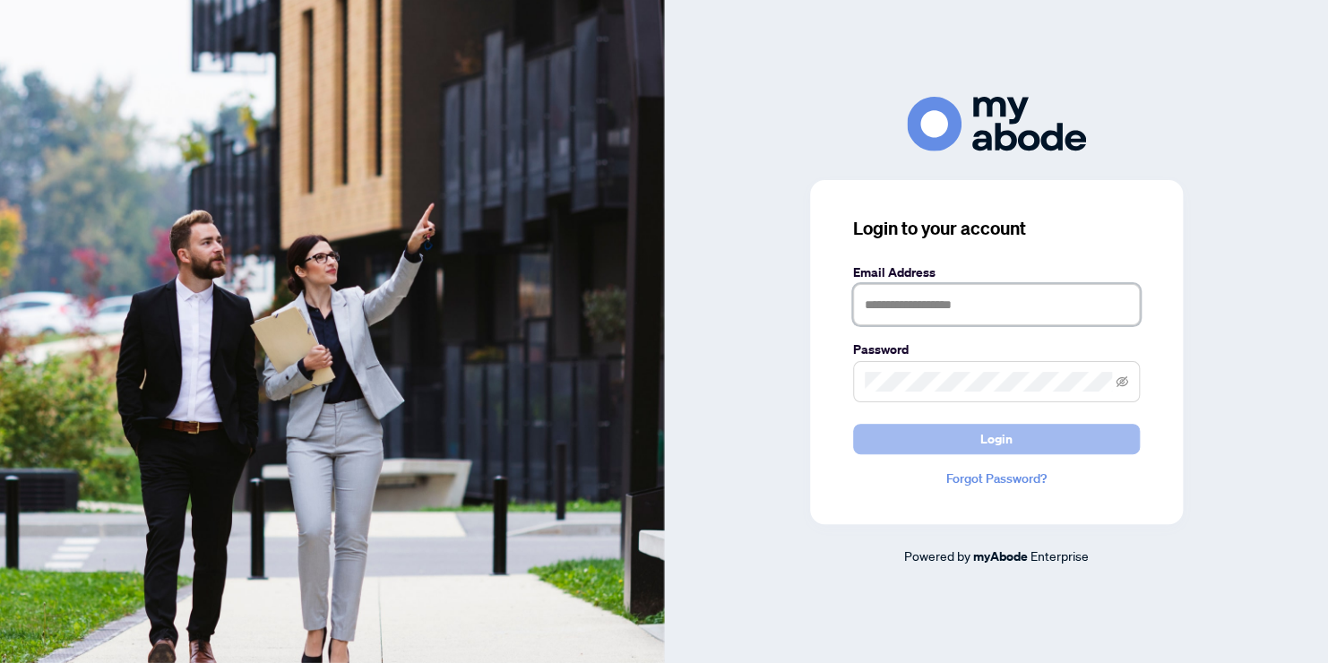
type input "**********"
click at [1004, 446] on span "Login" at bounding box center [996, 439] width 32 height 29
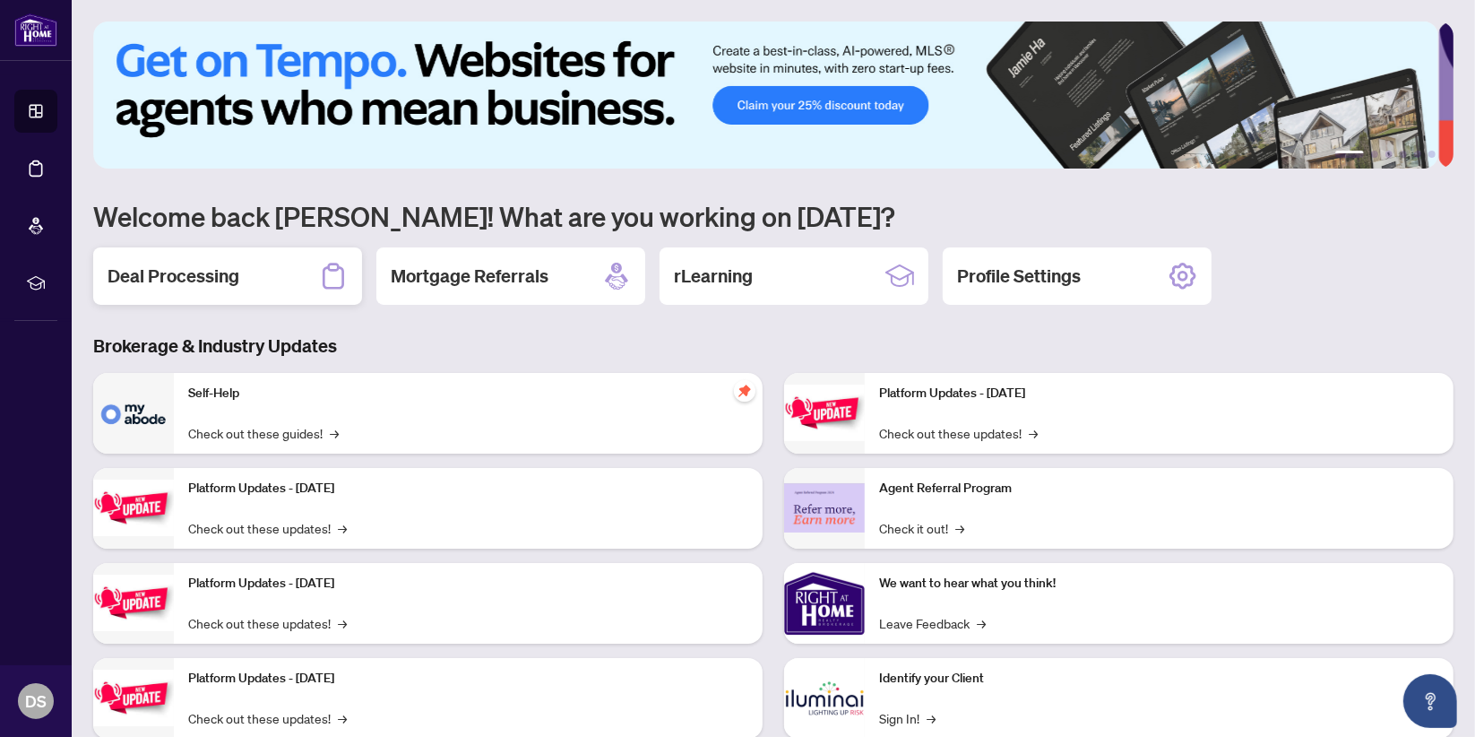
click at [219, 278] on h2 "Deal Processing" at bounding box center [174, 275] width 132 height 25
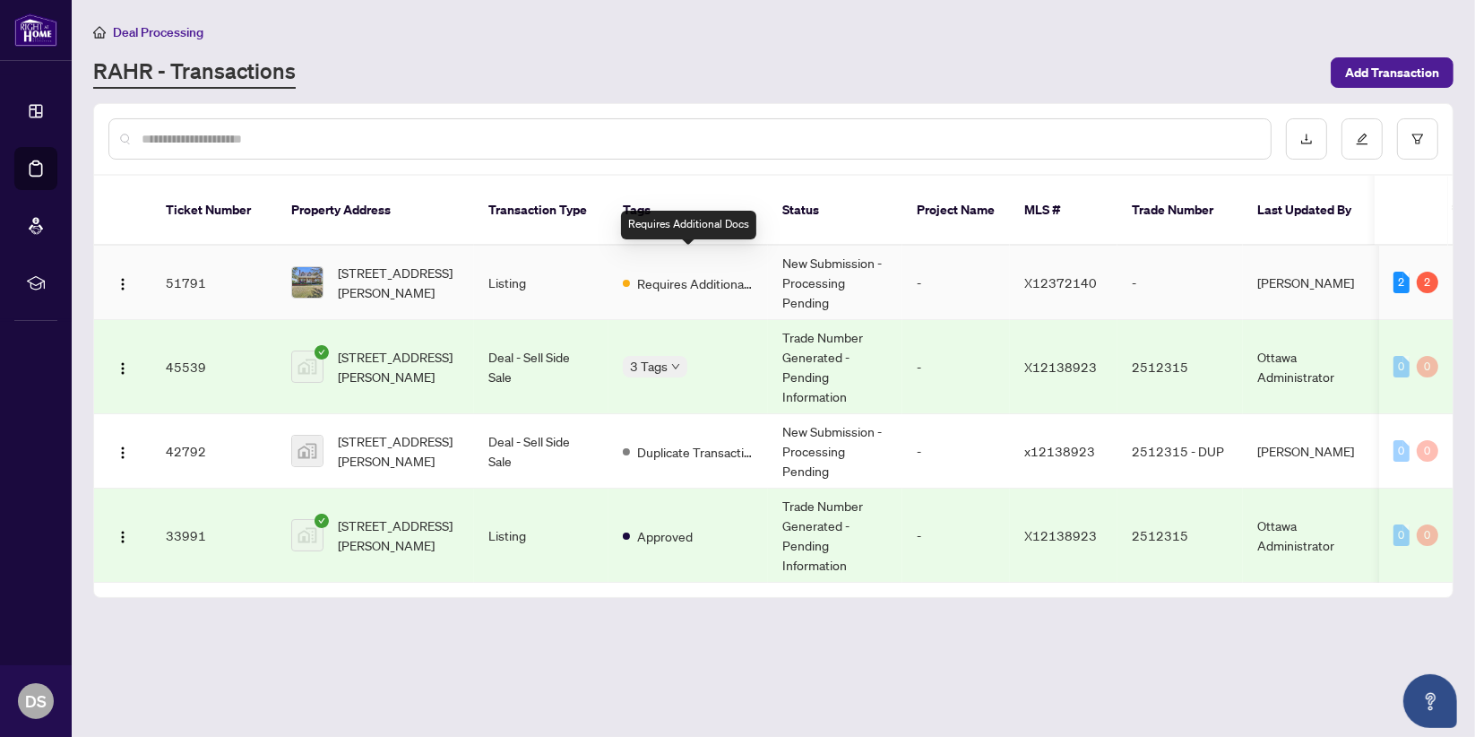
click at [702, 273] on span "Requires Additional Docs" at bounding box center [695, 283] width 117 height 20
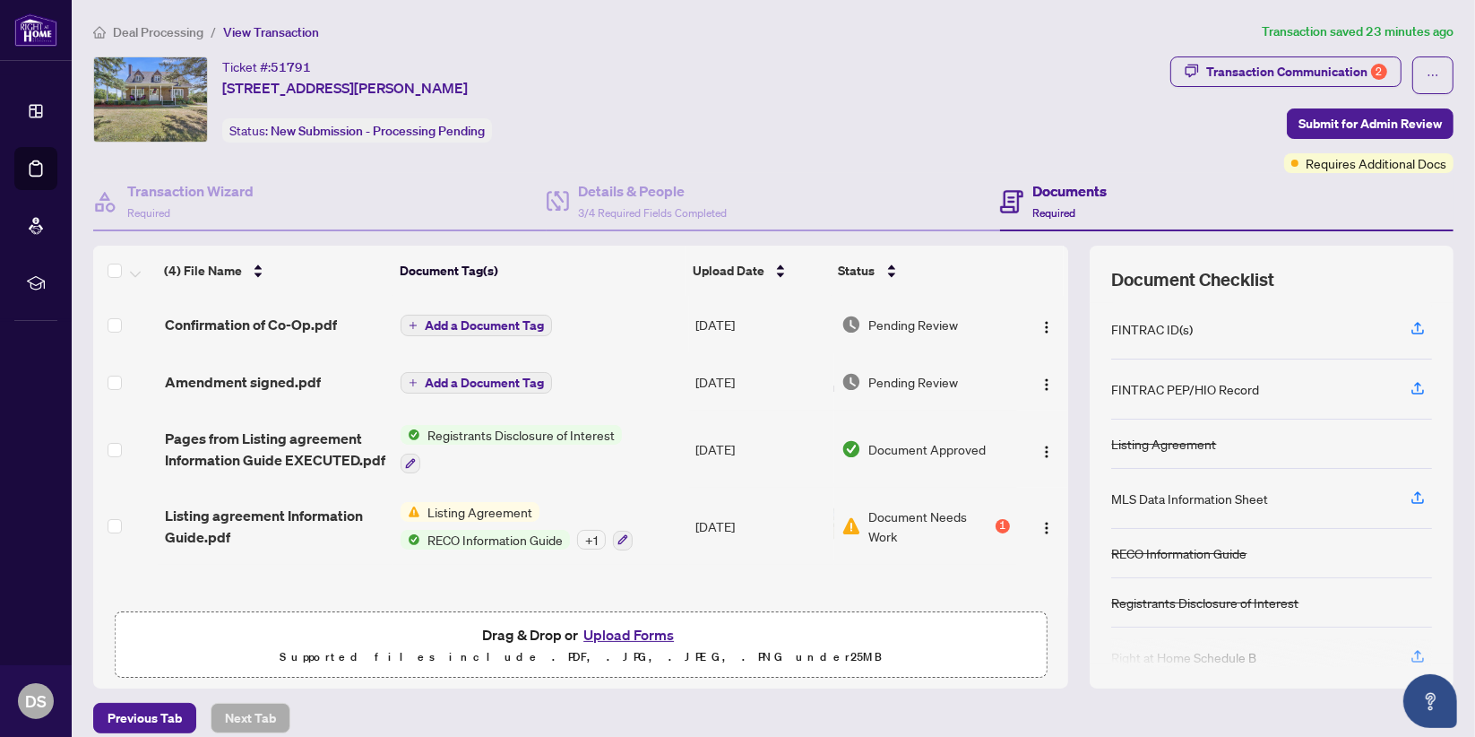
click at [354, 580] on div "Confirmation of Co-Op.pdf Add a Document Tag [DATE] Pending Review Amendment si…" at bounding box center [580, 449] width 975 height 306
click at [632, 632] on button "Upload Forms" at bounding box center [628, 634] width 101 height 23
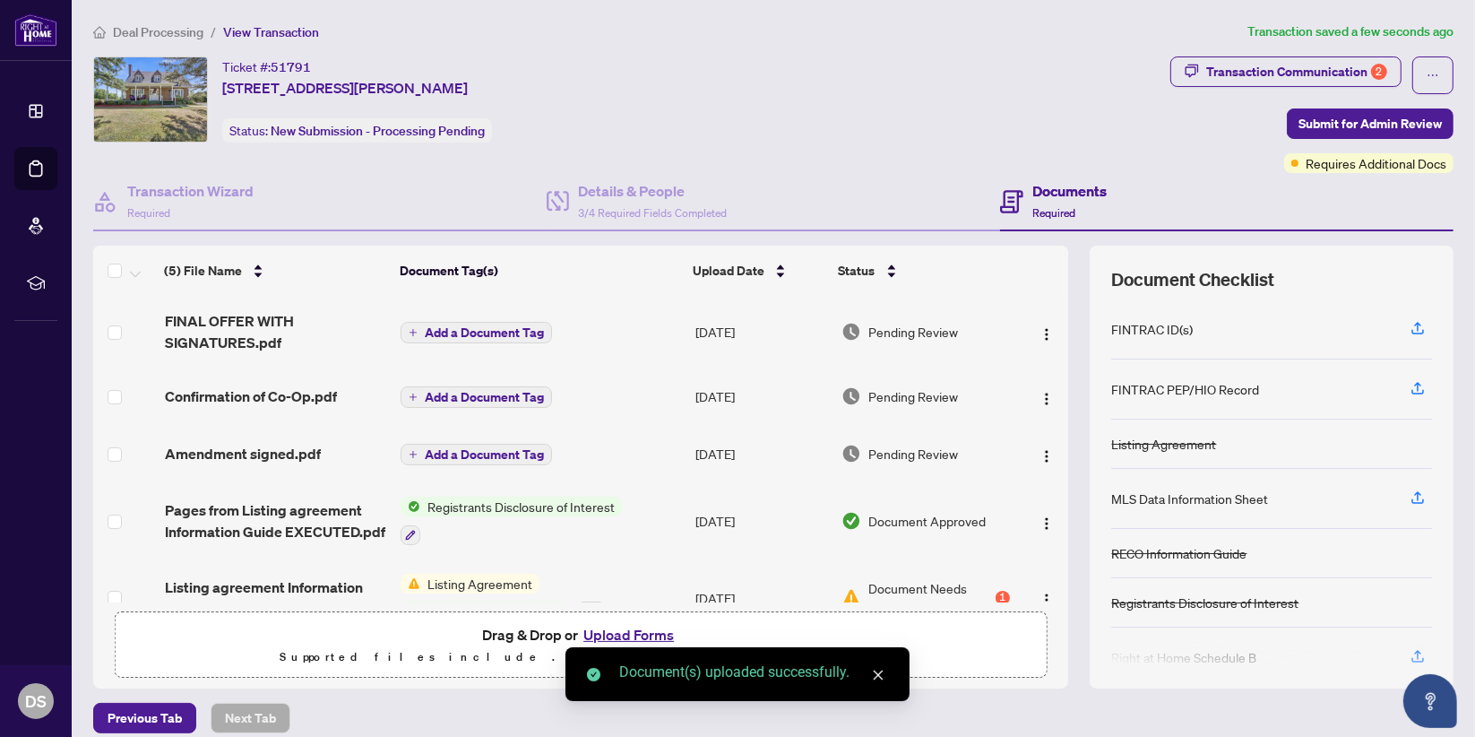
scroll to position [36, 0]
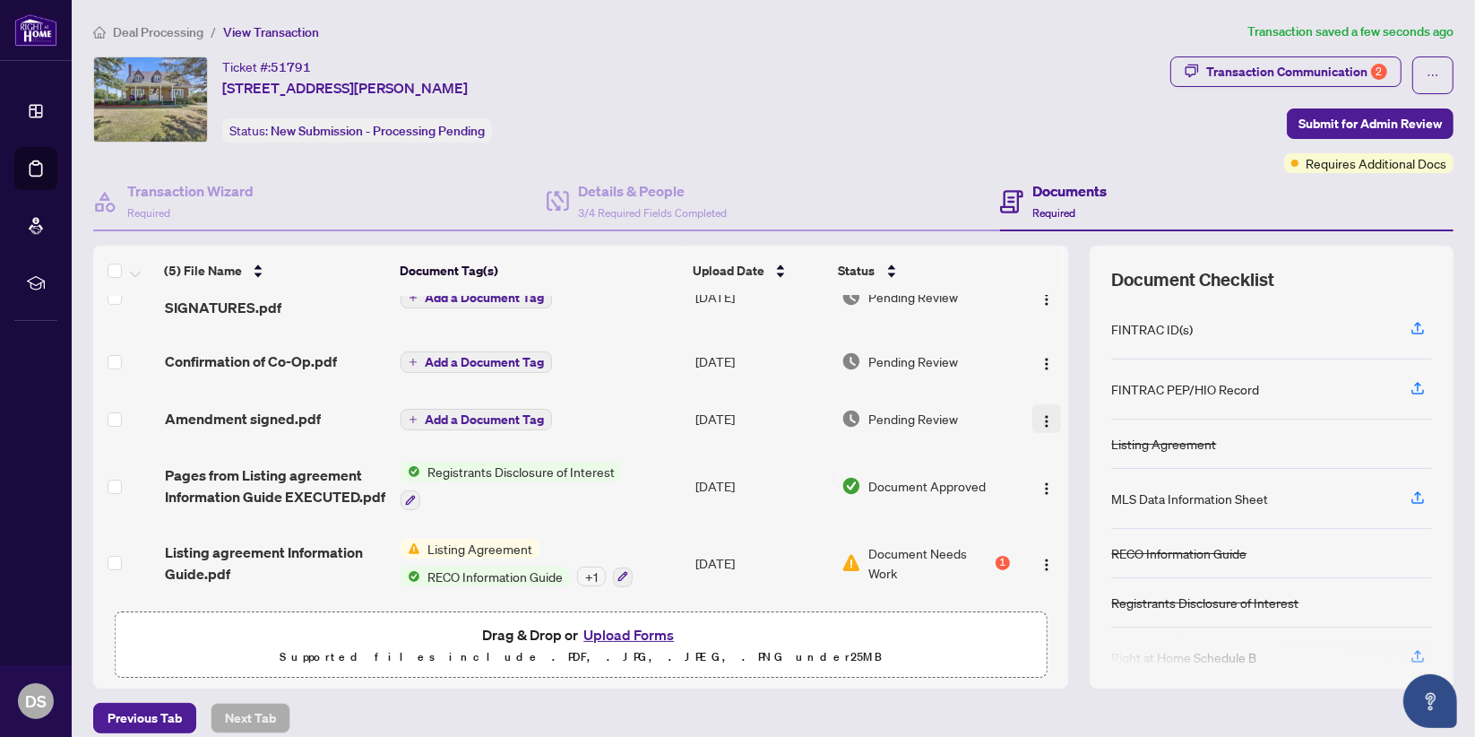
click at [1035, 419] on button "button" at bounding box center [1046, 418] width 29 height 29
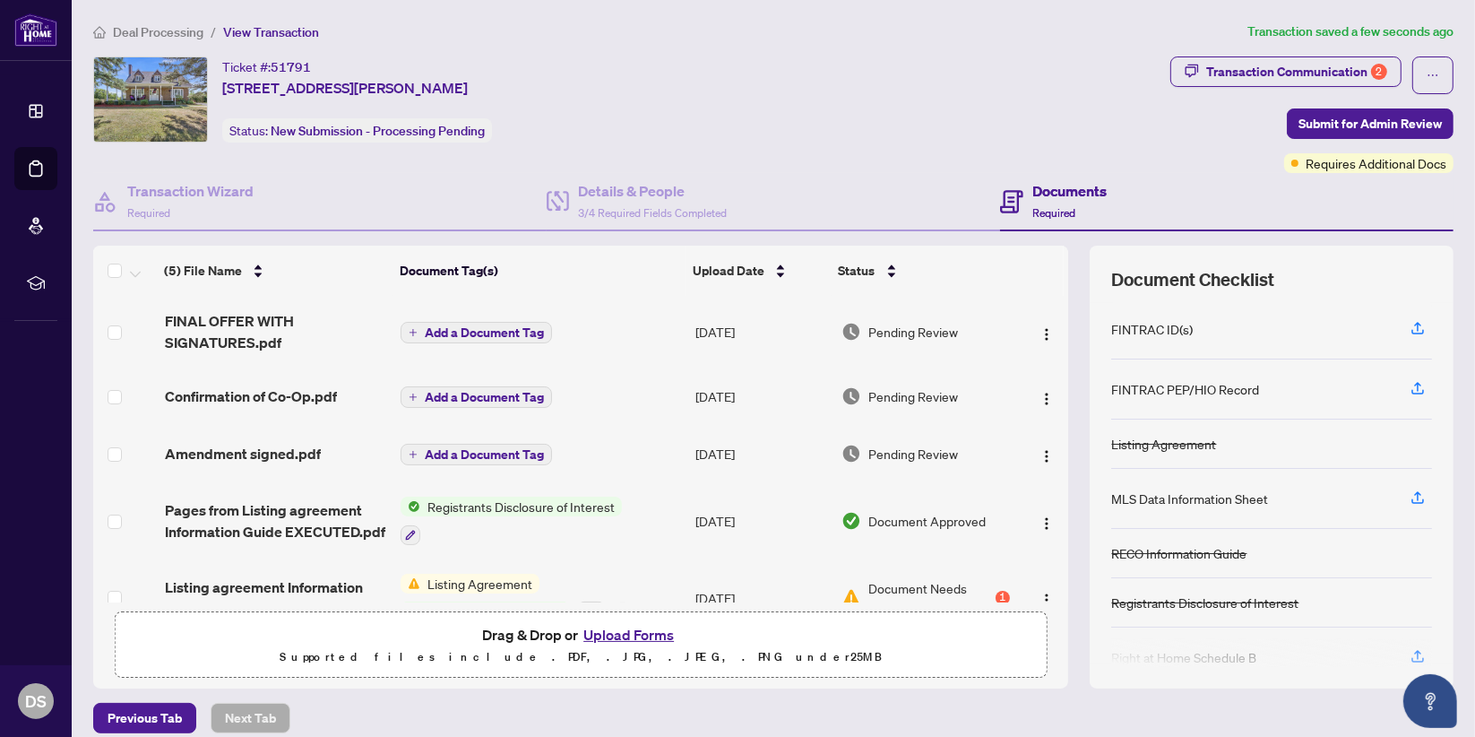
click at [877, 332] on span "Pending Review" at bounding box center [913, 332] width 90 height 20
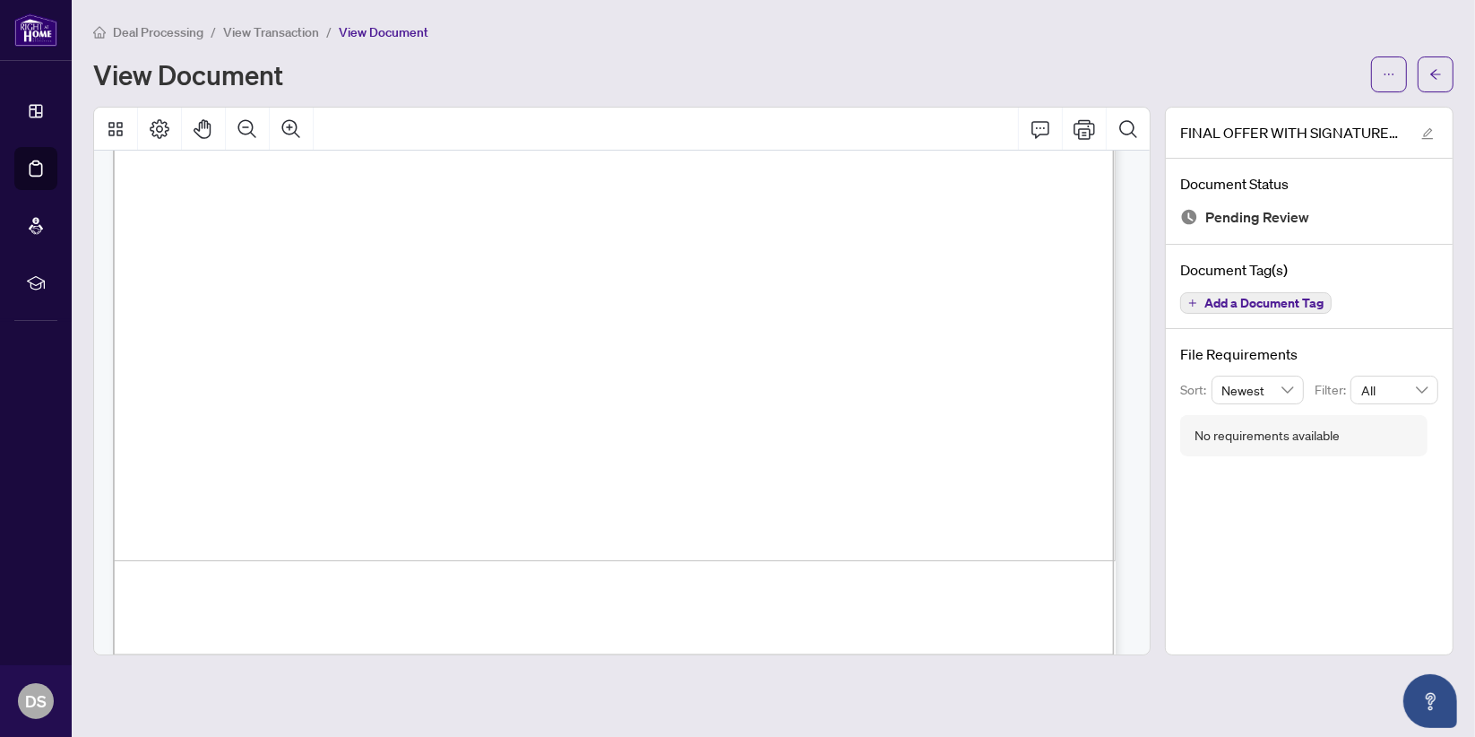
scroll to position [10312, 0]
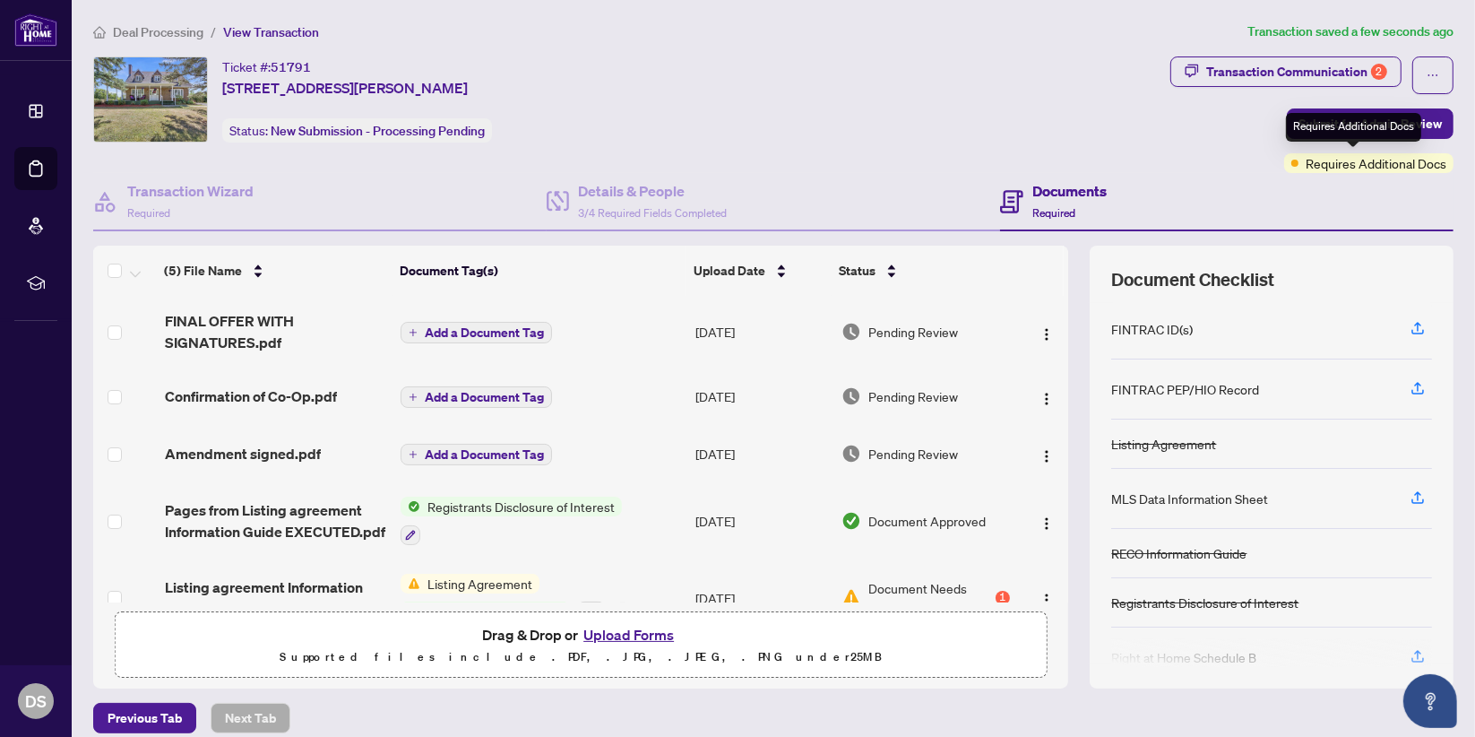
click at [1359, 134] on div "Requires Additional Docs" at bounding box center [1353, 127] width 135 height 29
drag, startPoint x: 1246, startPoint y: 153, endPoint x: 1332, endPoint y: 124, distance: 91.0
click at [1332, 124] on div "Transaction Communication 2 Submit for Admin Review Requires Additional Docs" at bounding box center [1311, 114] width 283 height 117
click at [1332, 124] on span "Submit for Admin Review" at bounding box center [1370, 123] width 143 height 29
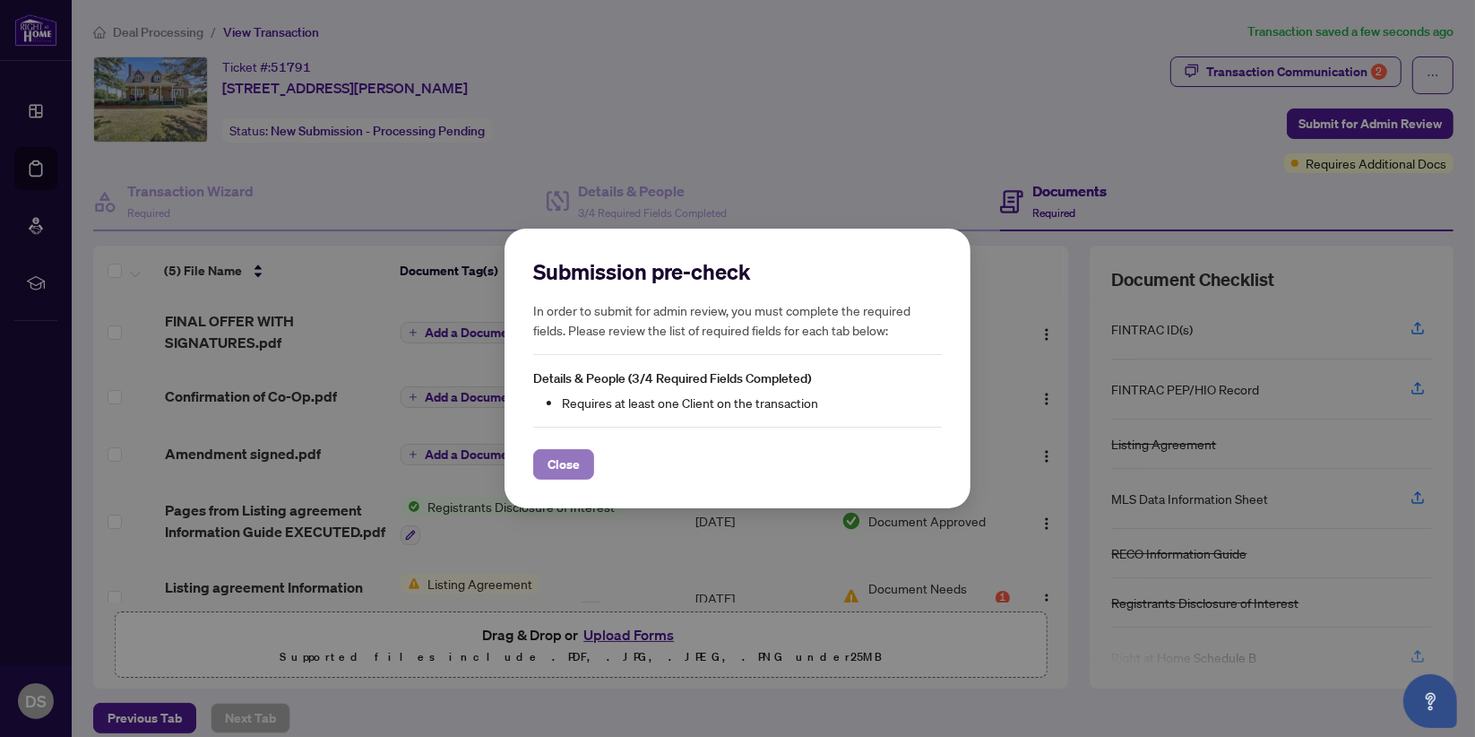
click at [556, 470] on span "Close" at bounding box center [564, 464] width 32 height 29
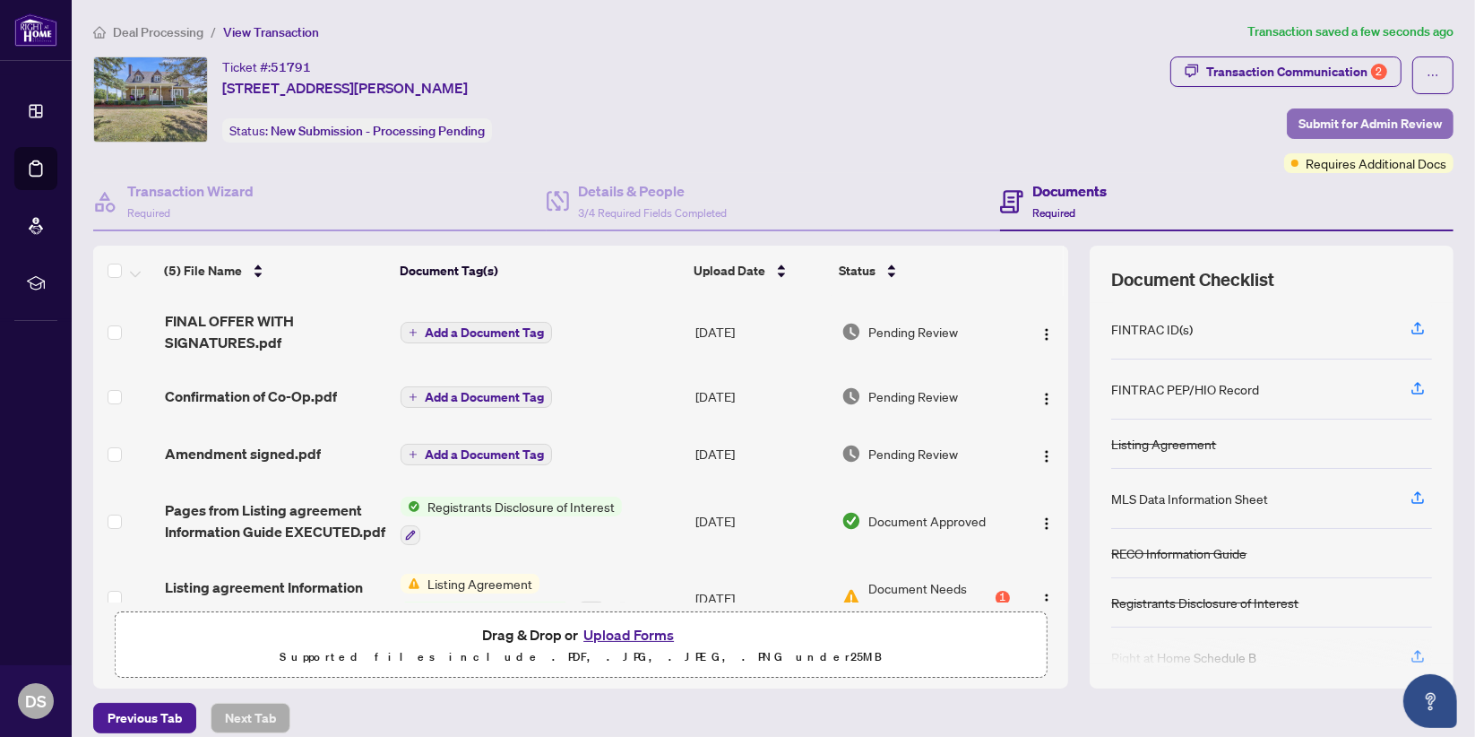
click at [1316, 128] on span "Submit for Admin Review" at bounding box center [1370, 123] width 143 height 29
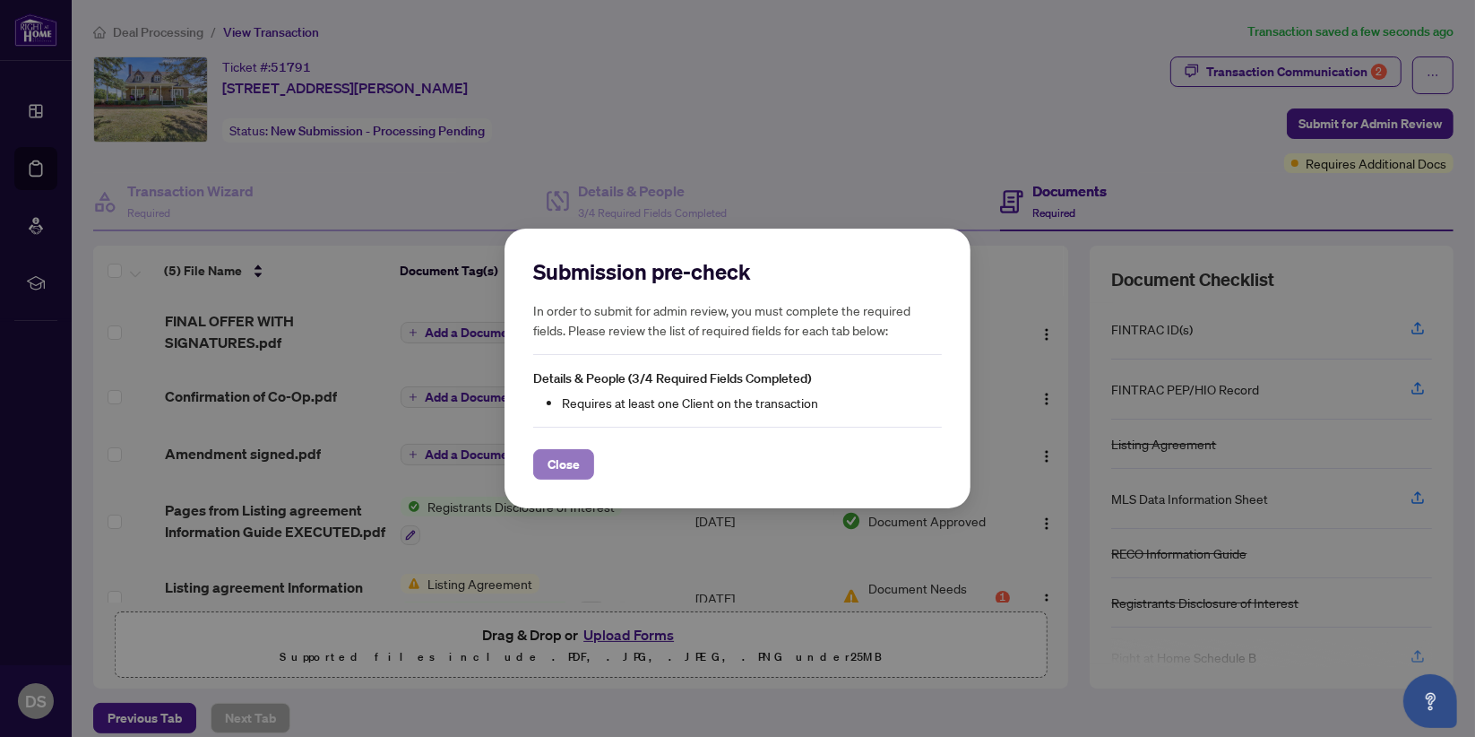
click at [571, 459] on span "Close" at bounding box center [564, 464] width 32 height 29
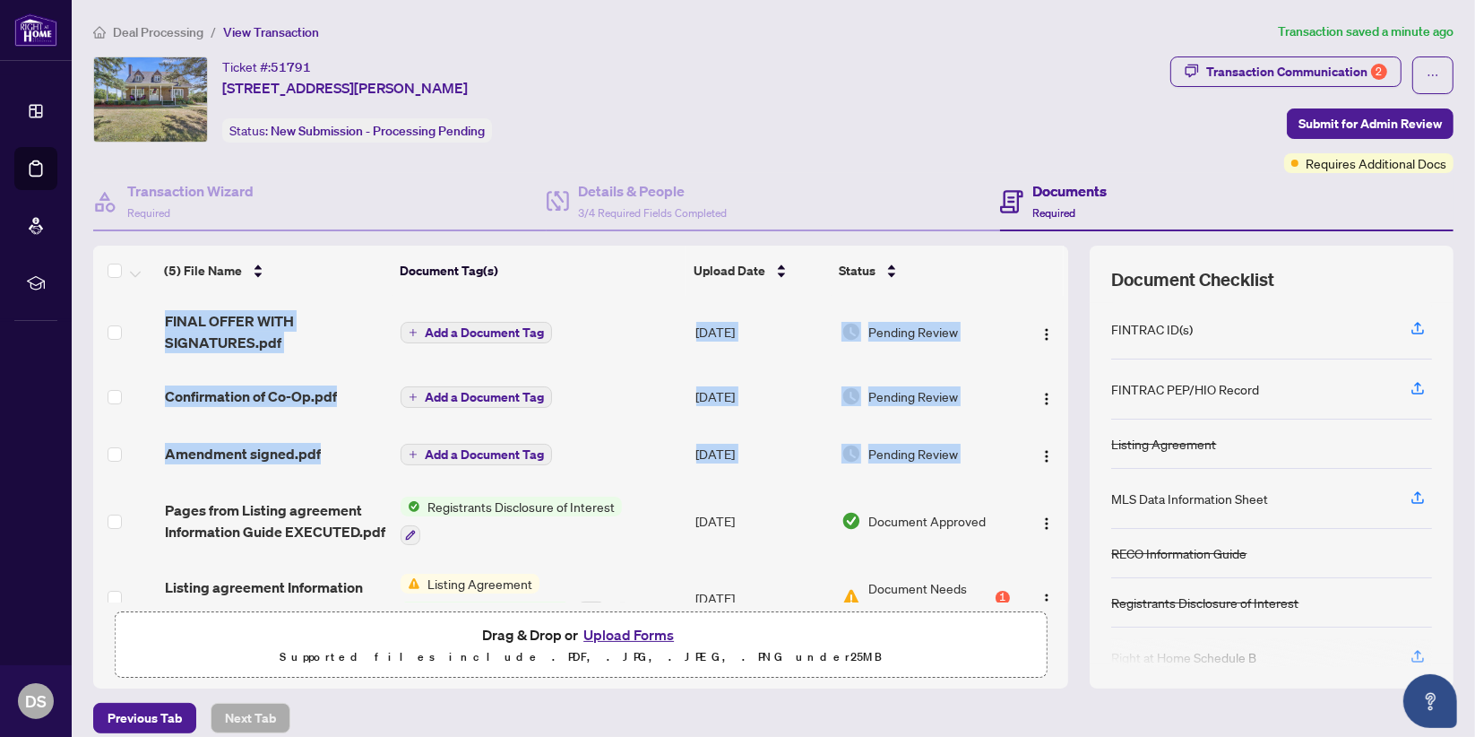
drag, startPoint x: 1055, startPoint y: 354, endPoint x: 1037, endPoint y: 473, distance: 120.5
click at [1037, 473] on div "(5) File Name Document Tag(s) Upload Date Status FINAL OFFER WITH SIGNATURES.pd…" at bounding box center [773, 467] width 1360 height 442
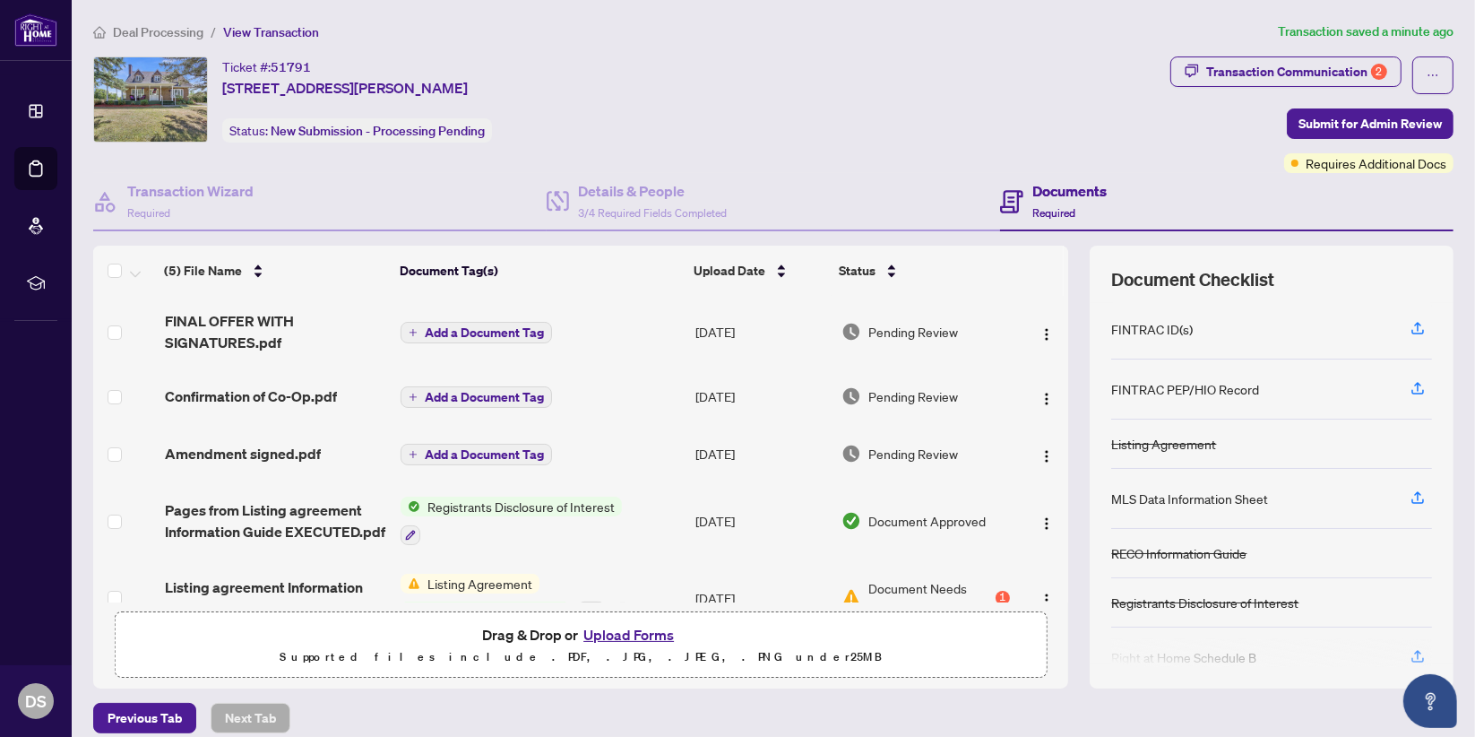
click at [965, 468] on td "Pending Review" at bounding box center [925, 453] width 183 height 57
drag, startPoint x: 1056, startPoint y: 415, endPoint x: 1056, endPoint y: 493, distance: 78.0
click at [1056, 493] on div "(5) File Name Document Tag(s) Upload Date Status FINAL OFFER WITH SIGNATURES.pd…" at bounding box center [773, 467] width 1360 height 442
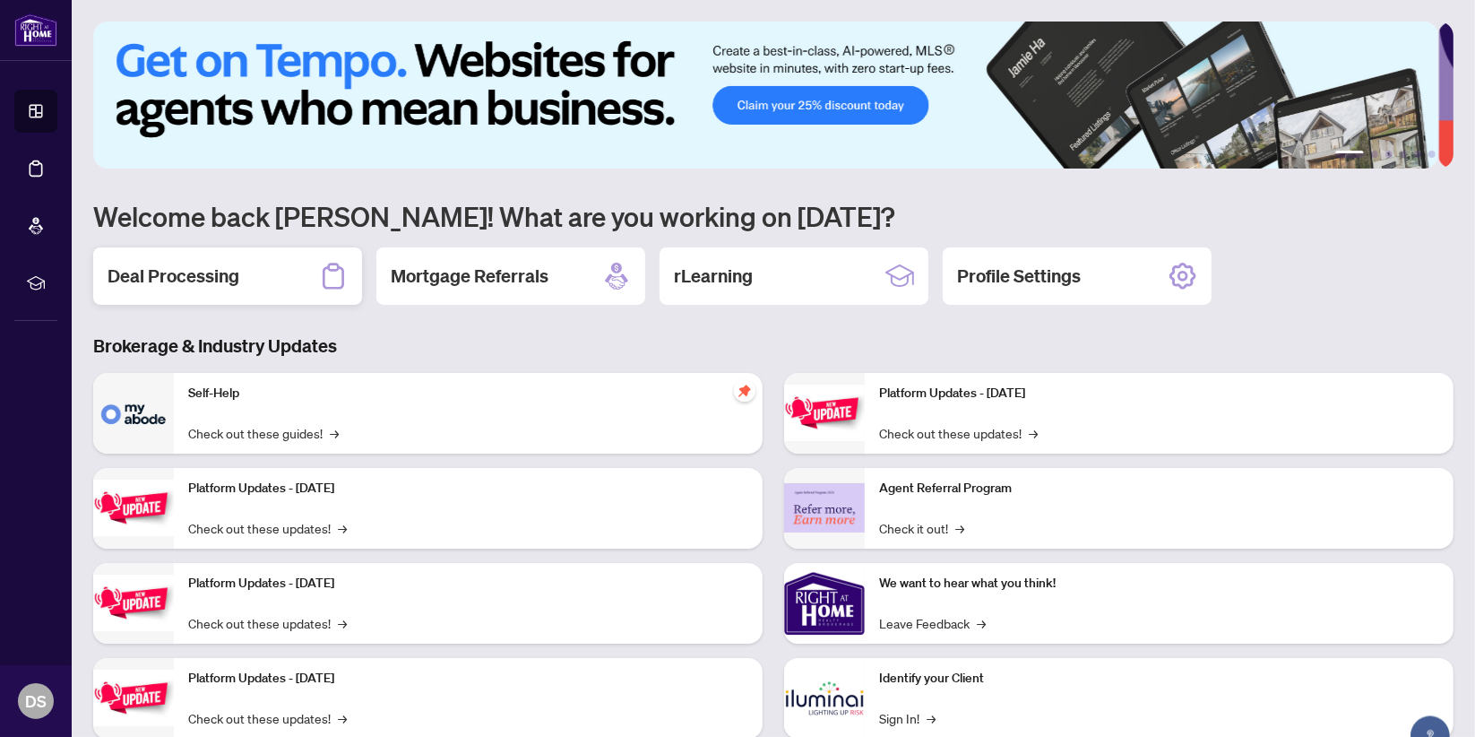
click at [224, 274] on h2 "Deal Processing" at bounding box center [174, 275] width 132 height 25
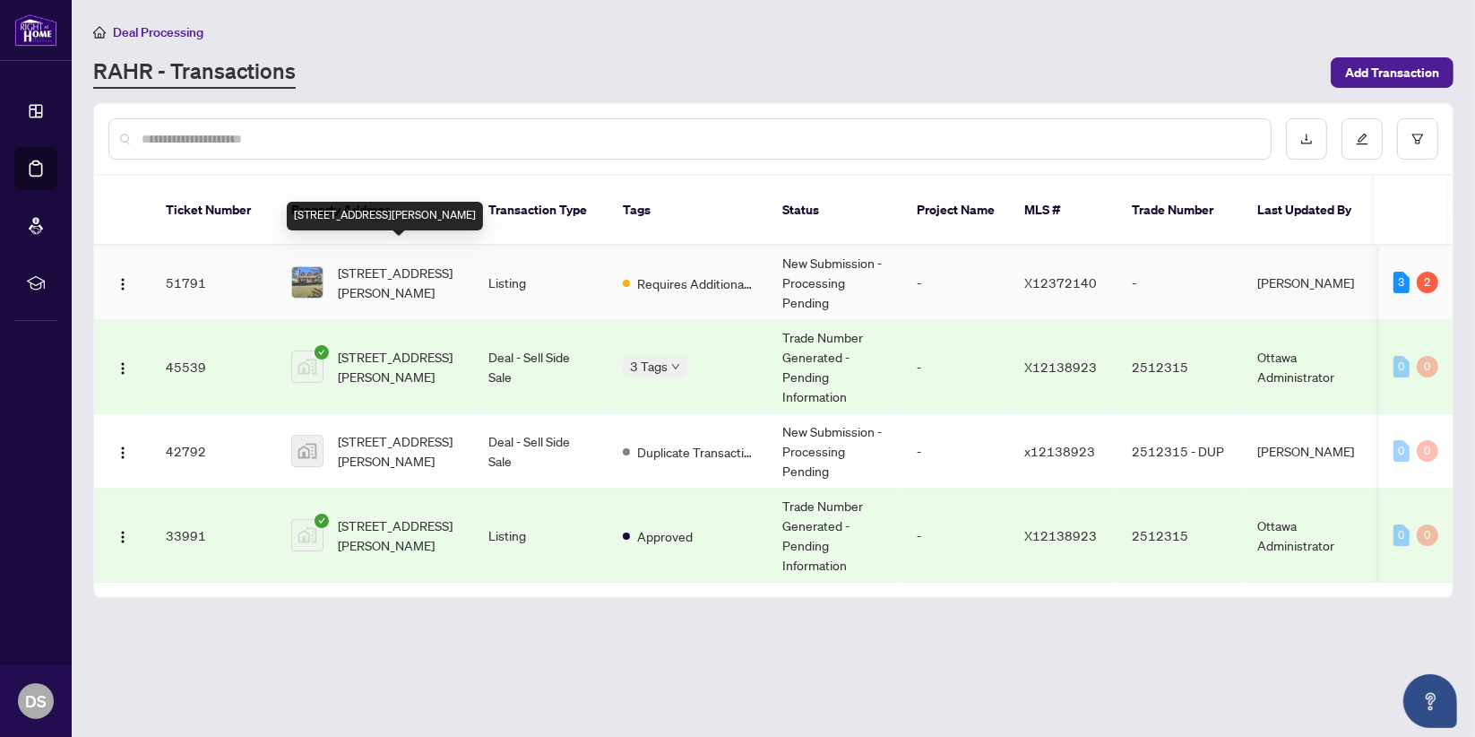
click at [364, 273] on span "[STREET_ADDRESS][PERSON_NAME]" at bounding box center [399, 282] width 122 height 39
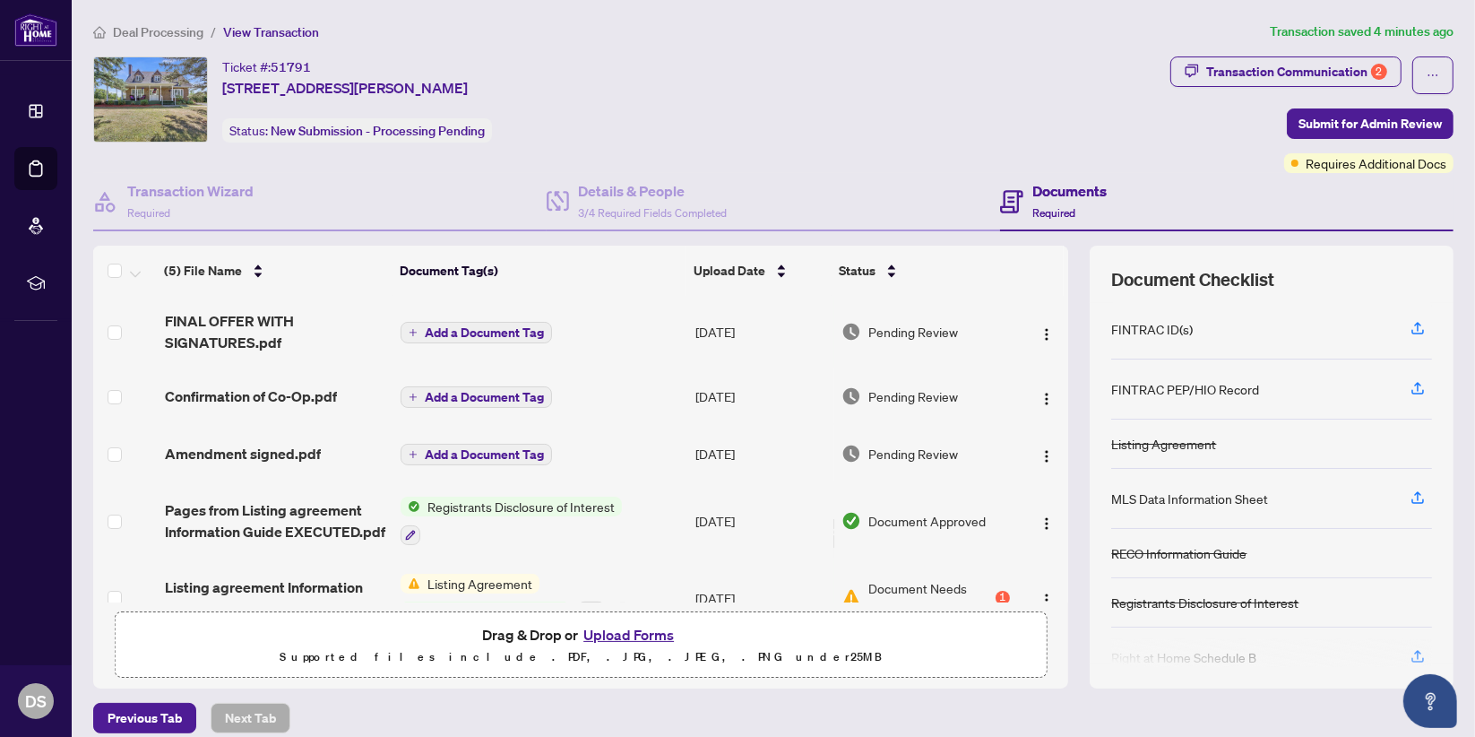
click at [606, 632] on button "Upload Forms" at bounding box center [628, 634] width 101 height 23
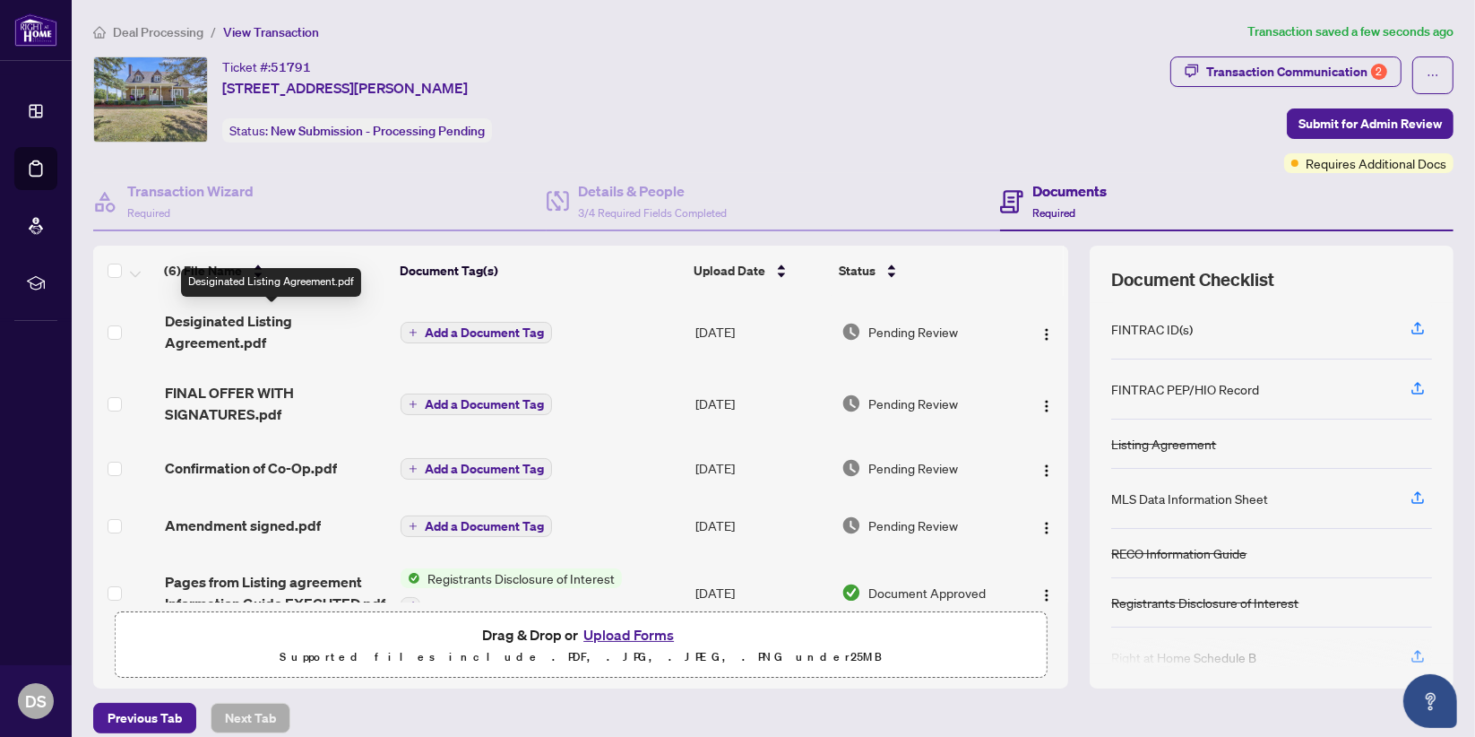
click at [185, 320] on span "Desiginated Listing Agreement.pdf" at bounding box center [275, 331] width 221 height 43
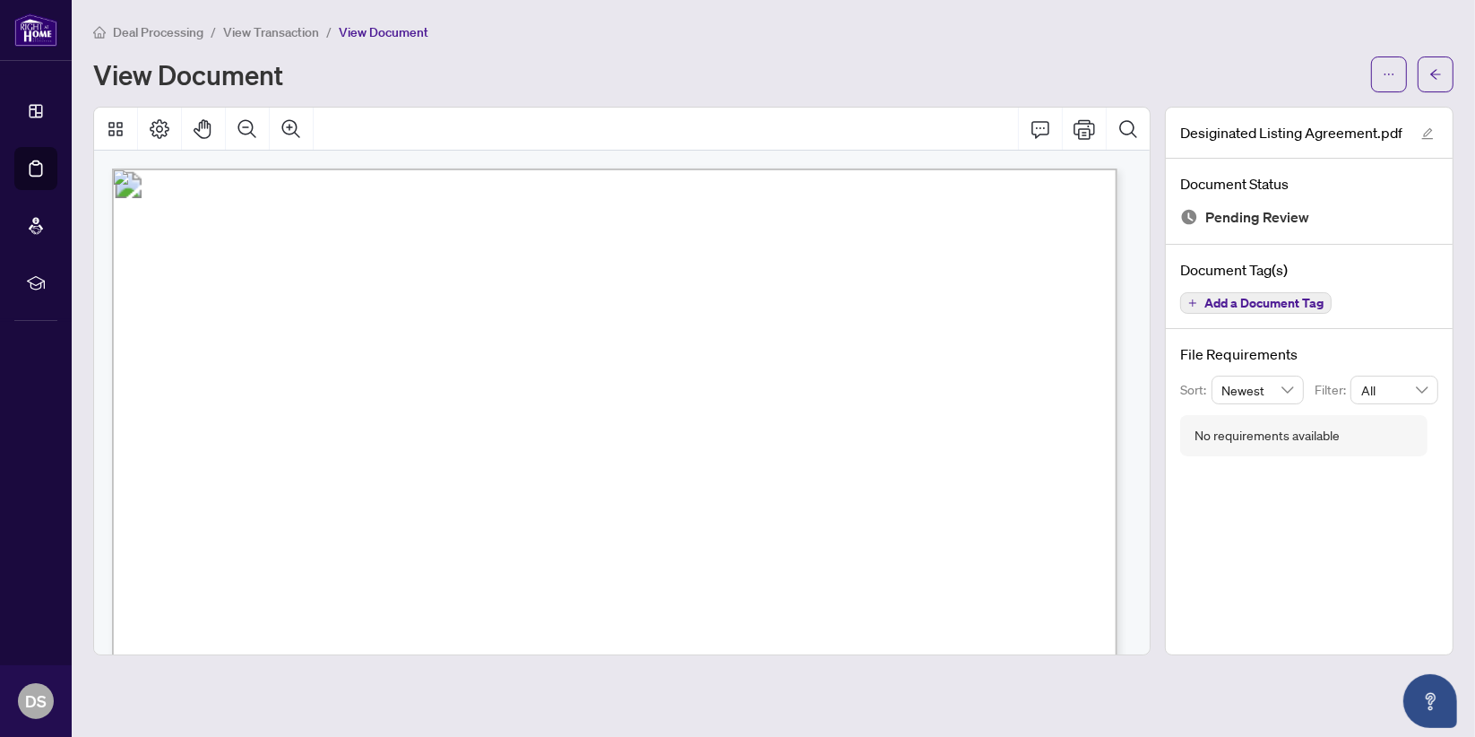
drag, startPoint x: 1150, startPoint y: 192, endPoint x: 1168, endPoint y: 299, distance: 109.0
click at [1168, 299] on div "Desiginated Listing Agreement.pdf Document Status Pending Review Document Tag(s…" at bounding box center [773, 381] width 1375 height 548
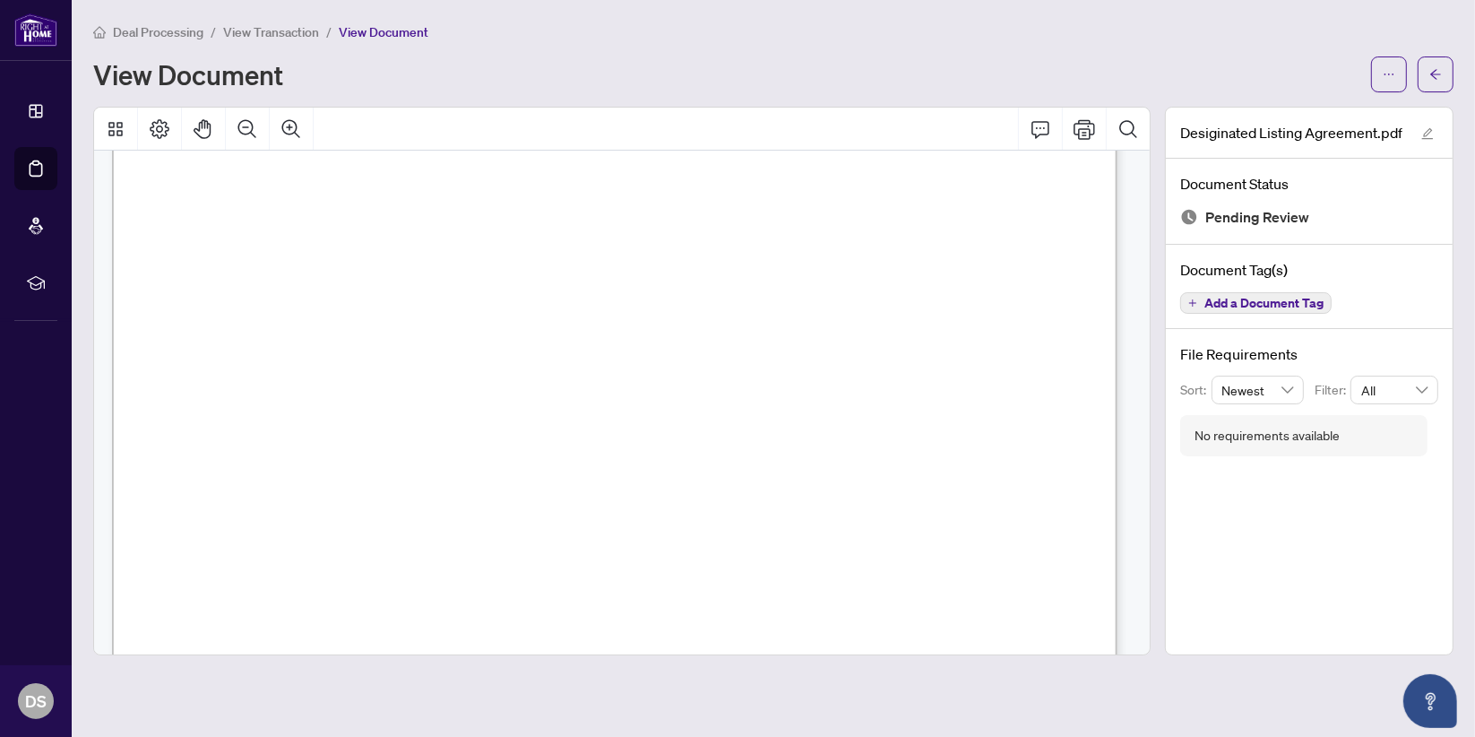
scroll to position [3188, 0]
click at [719, 118] on div at bounding box center [622, 129] width 1056 height 43
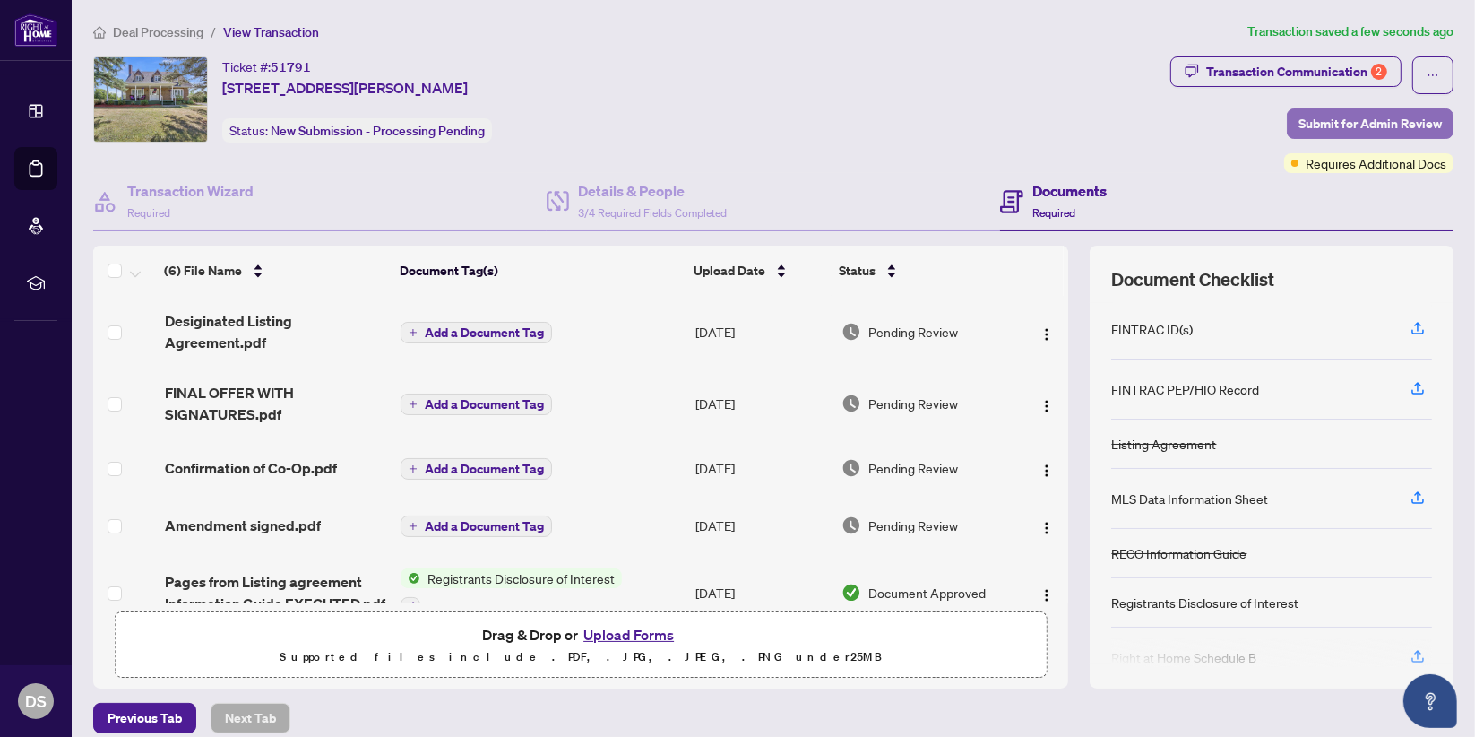
click at [1357, 118] on span "Submit for Admin Review" at bounding box center [1370, 123] width 143 height 29
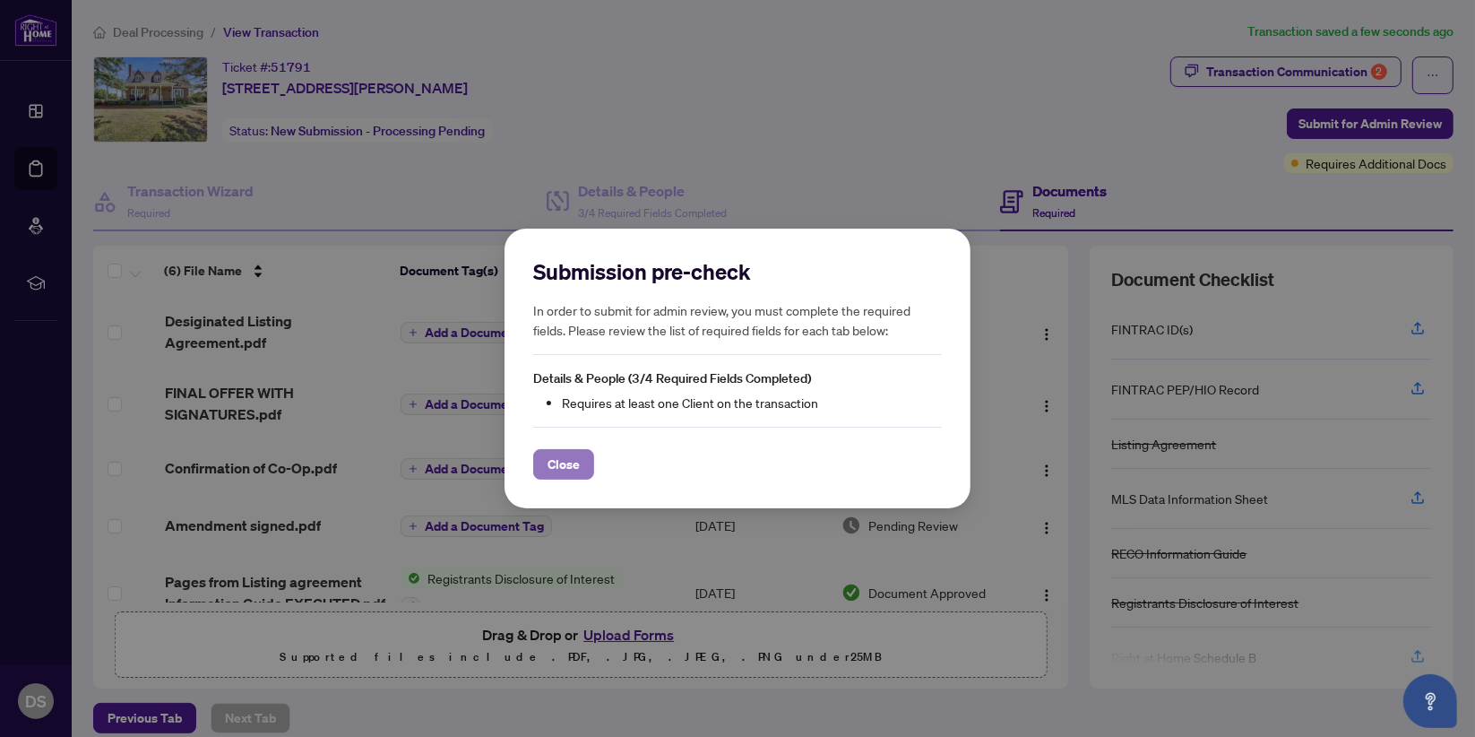
click at [574, 470] on span "Close" at bounding box center [564, 464] width 32 height 29
